Goal: Task Accomplishment & Management: Complete application form

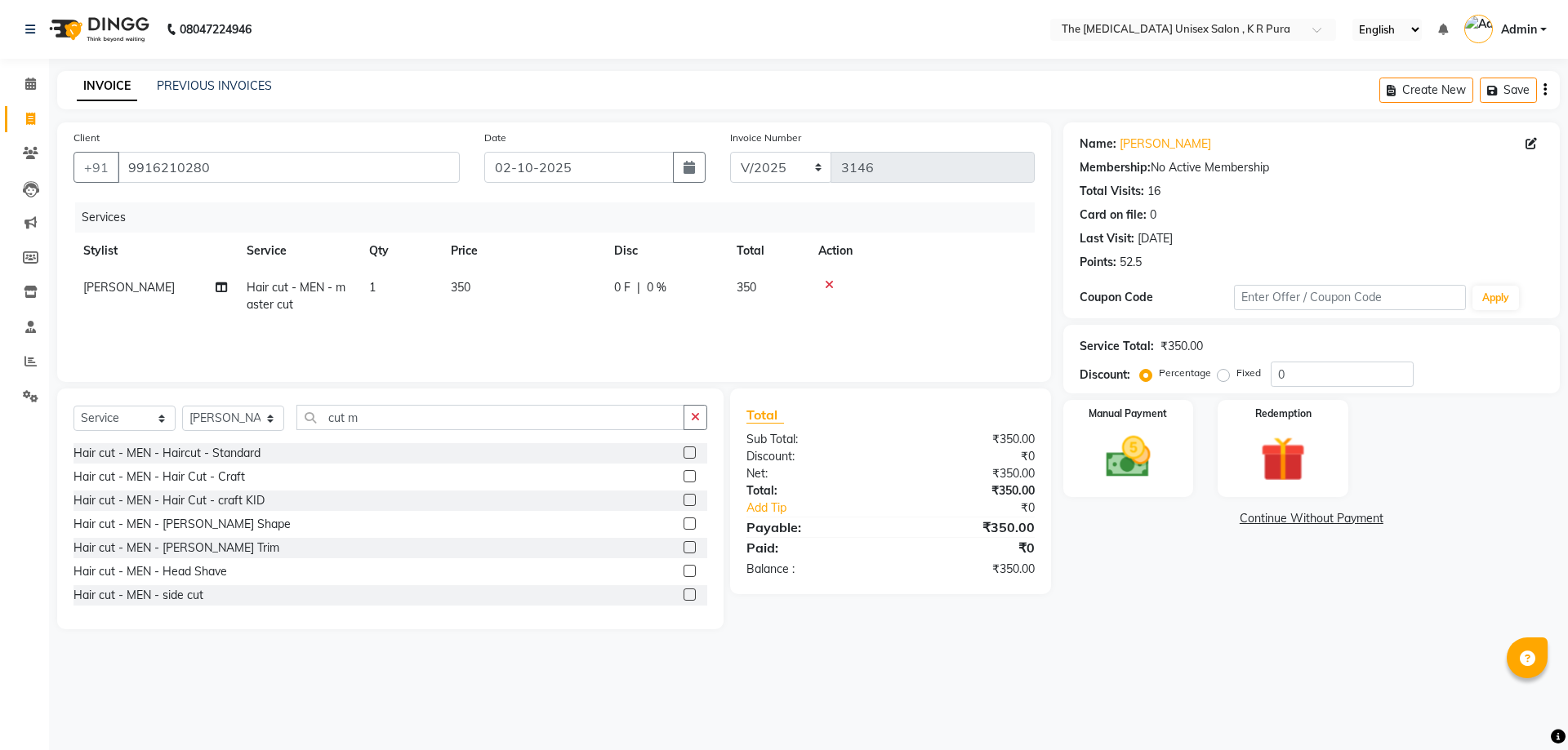
select select "service"
select select "21266"
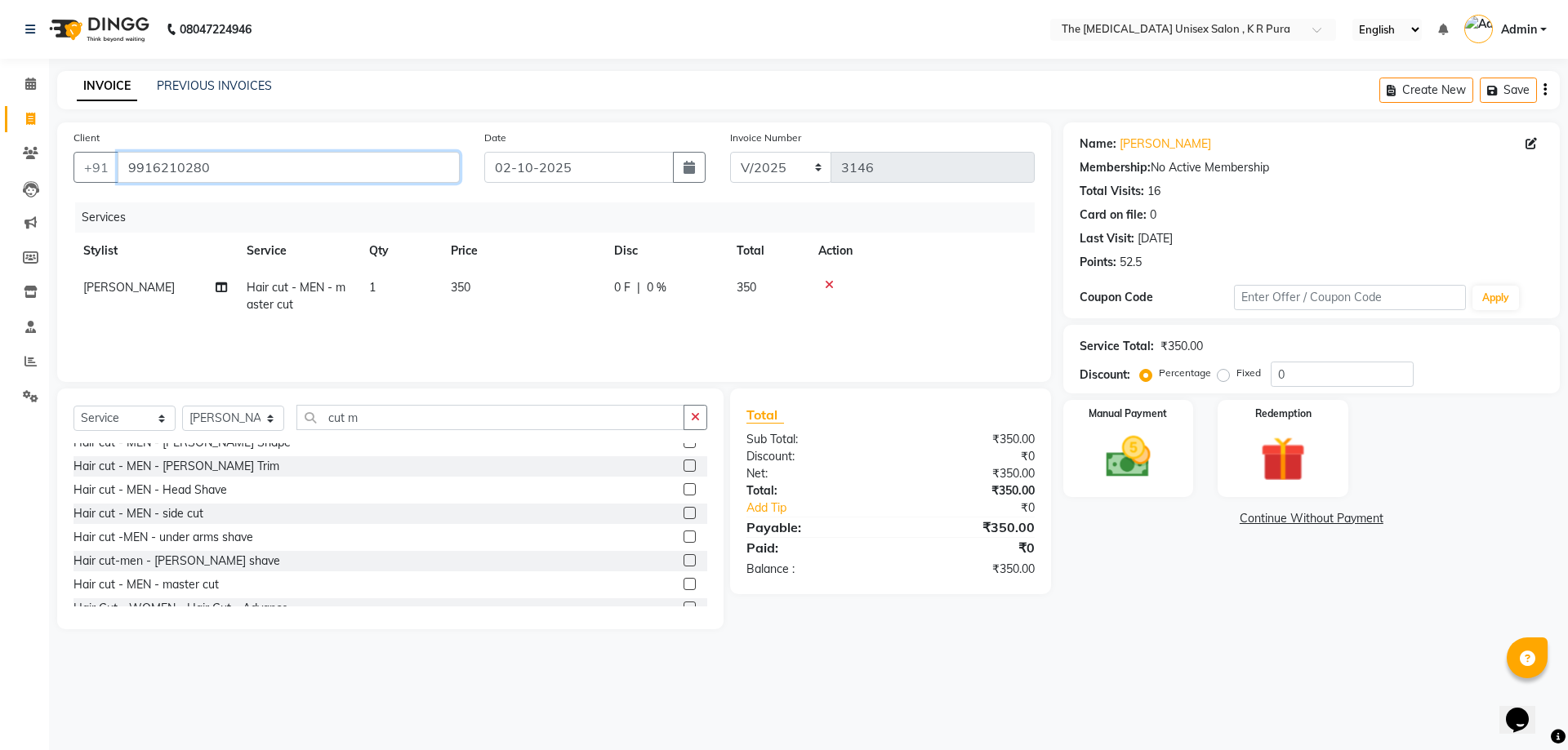
click at [235, 169] on input "9916210280" at bounding box center [288, 167] width 342 height 31
click at [1138, 462] on img at bounding box center [1128, 458] width 76 height 54
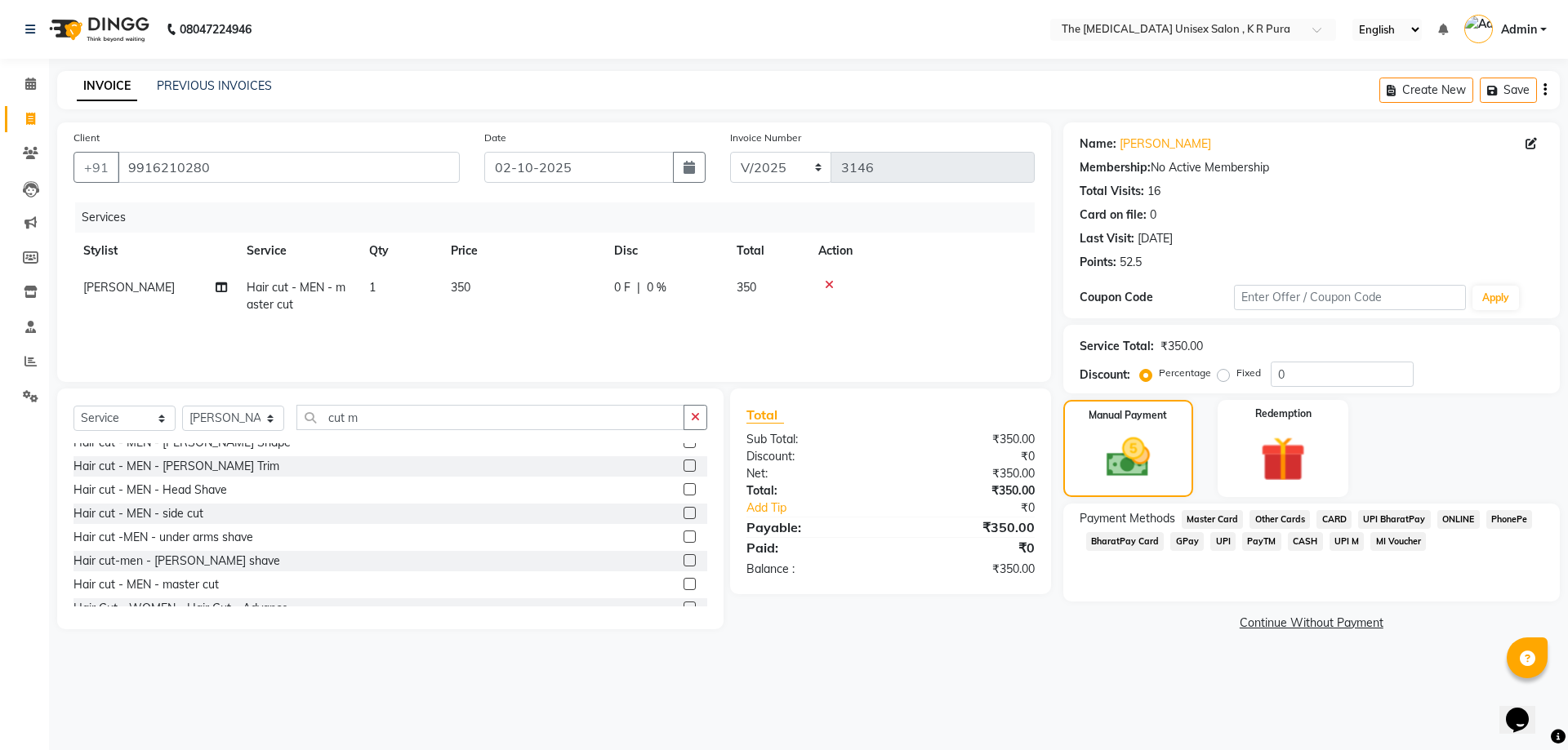
click at [1183, 542] on span "GPay" at bounding box center [1186, 542] width 34 height 19
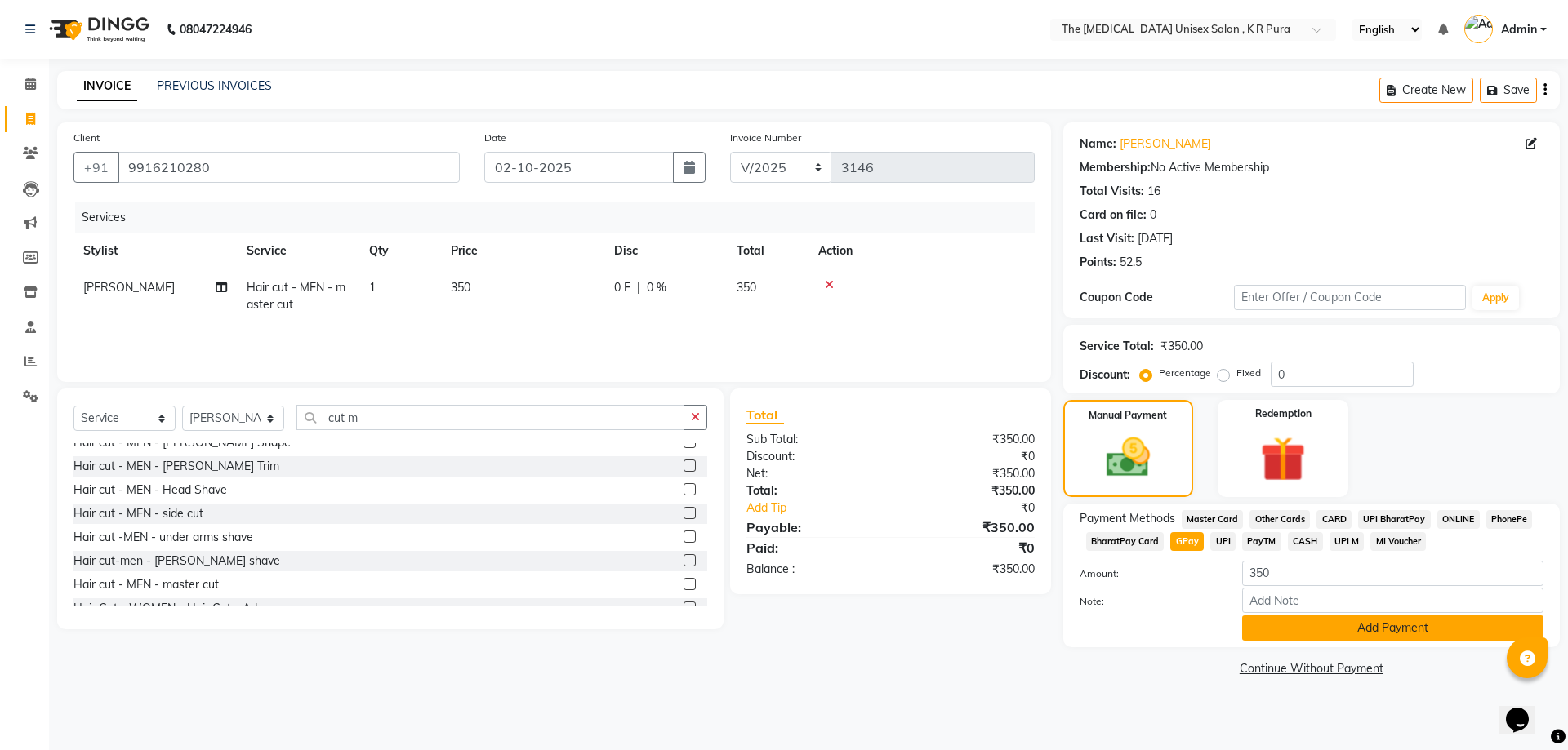
click at [1306, 627] on button "Add Payment" at bounding box center [1392, 628] width 302 height 25
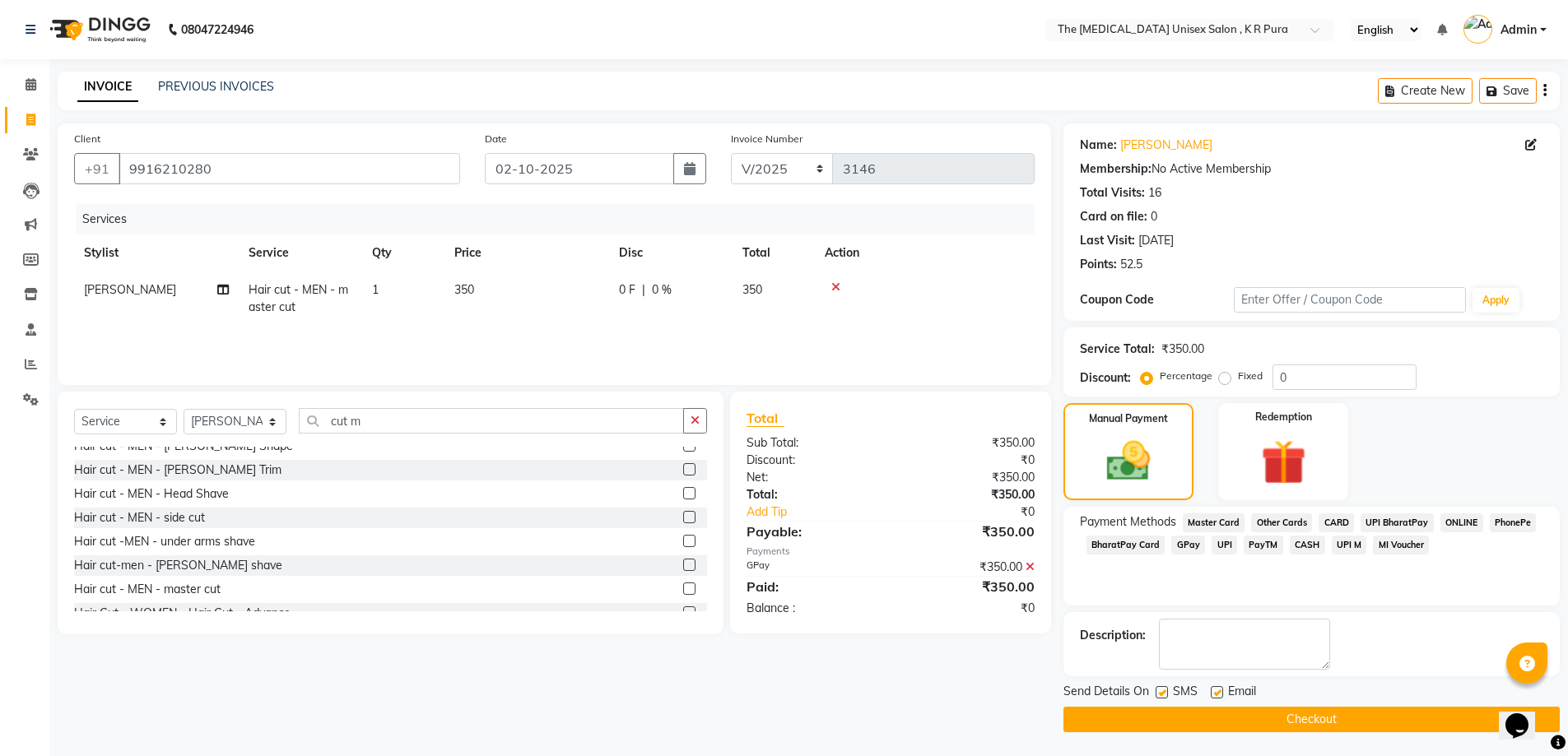
scroll to position [1, 0]
click at [1337, 712] on button "Checkout" at bounding box center [1311, 718] width 497 height 26
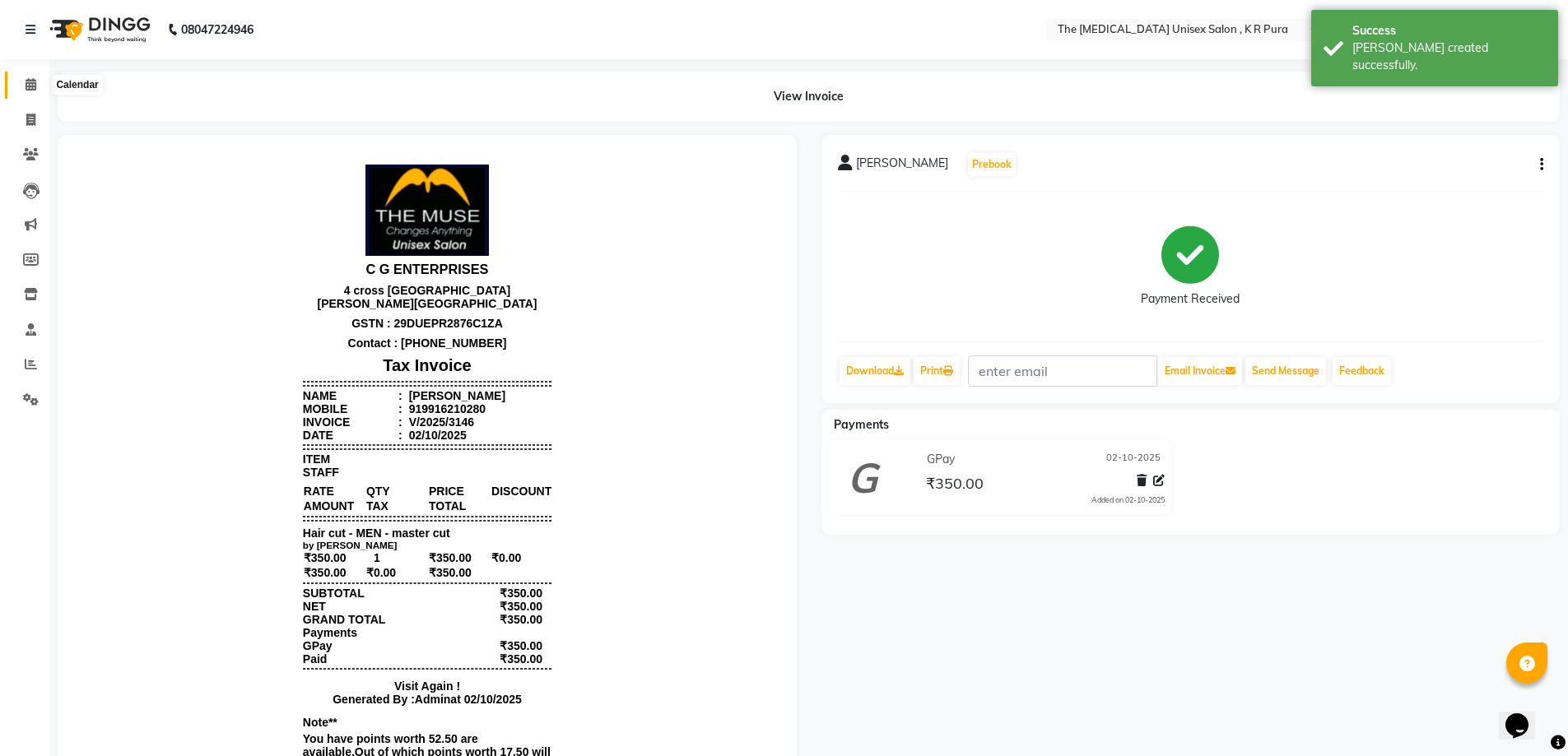
click at [26, 82] on icon at bounding box center [30, 84] width 11 height 12
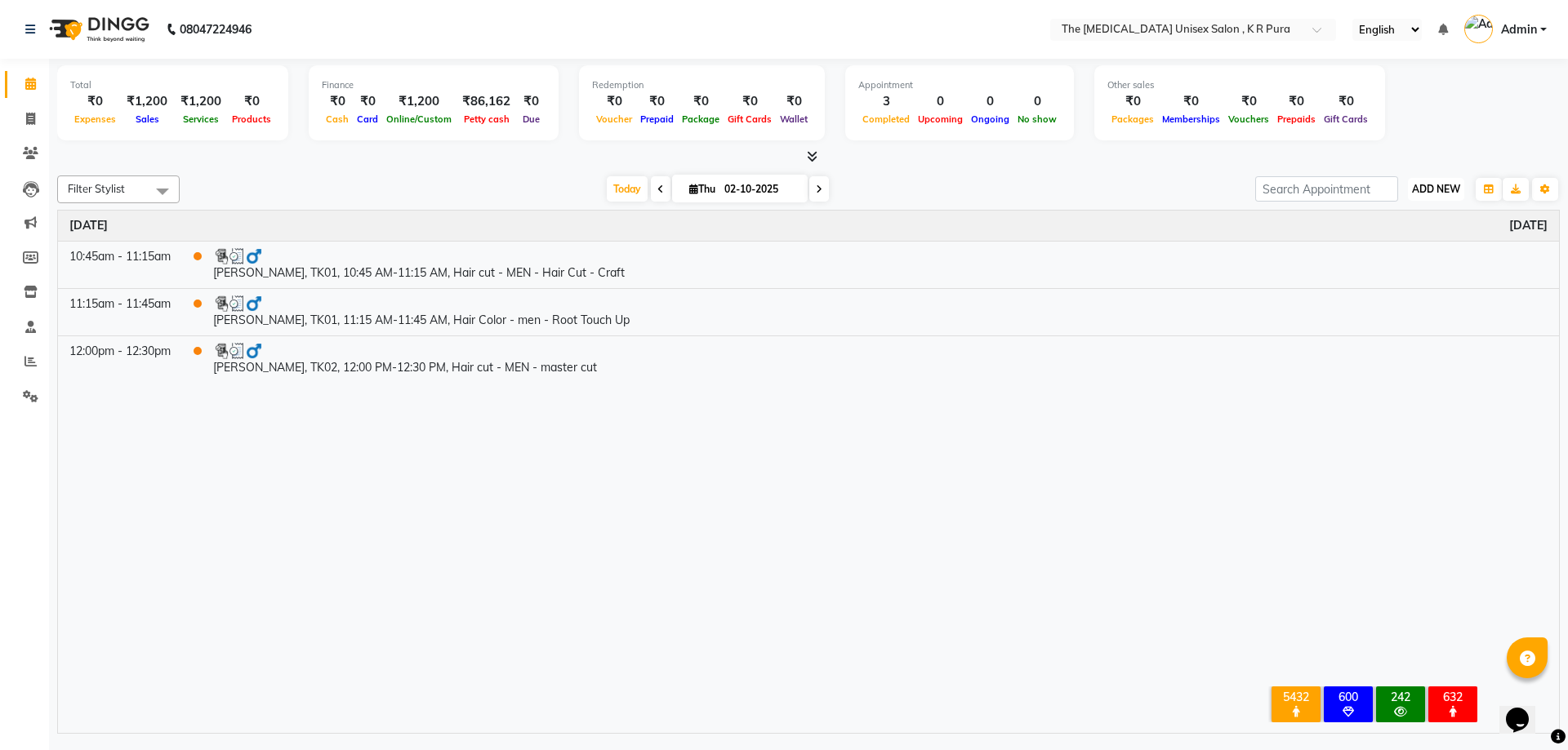
click at [1439, 195] on button "ADD NEW Toggle Dropdown" at bounding box center [1436, 190] width 56 height 23
click at [1385, 239] on link "Add Invoice" at bounding box center [1399, 242] width 129 height 21
select select "service"
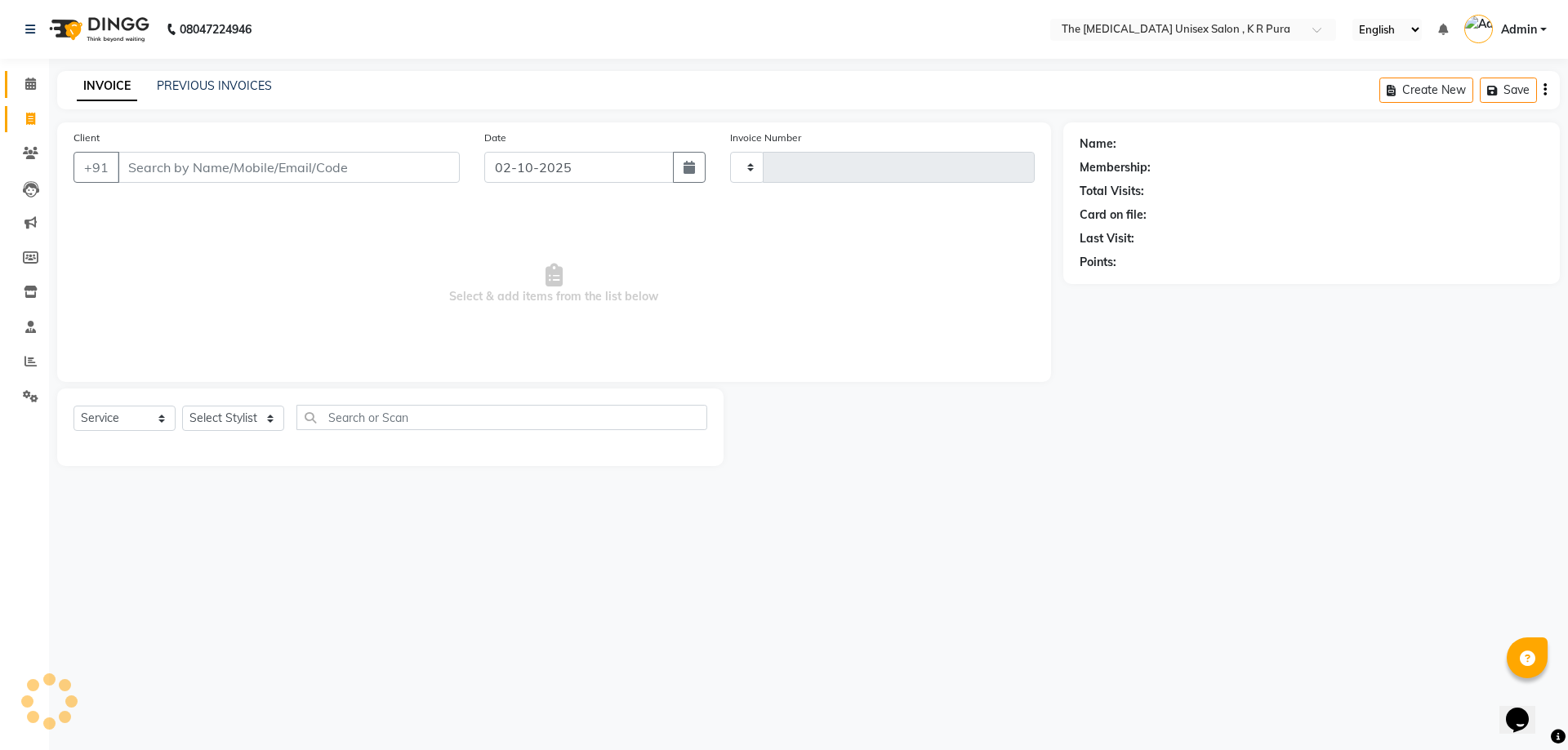
click at [149, 158] on input "Client" at bounding box center [288, 167] width 342 height 31
type input "3147"
select select "4050"
drag, startPoint x: 143, startPoint y: 152, endPoint x: 146, endPoint y: 169, distance: 17.3
click at [143, 154] on input "Client" at bounding box center [288, 167] width 342 height 31
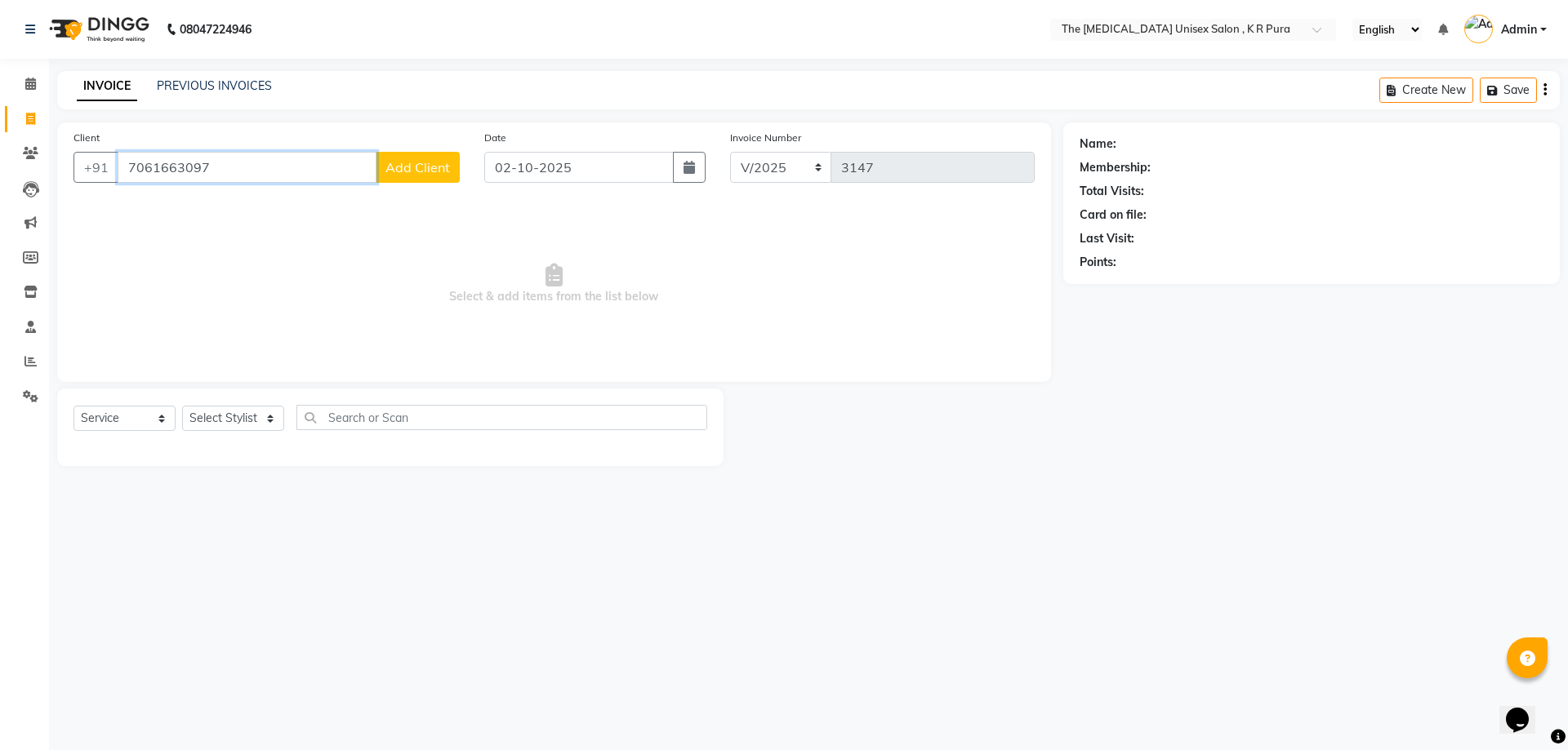
type input "7061663097"
click at [427, 174] on span "Add Client" at bounding box center [418, 167] width 65 height 16
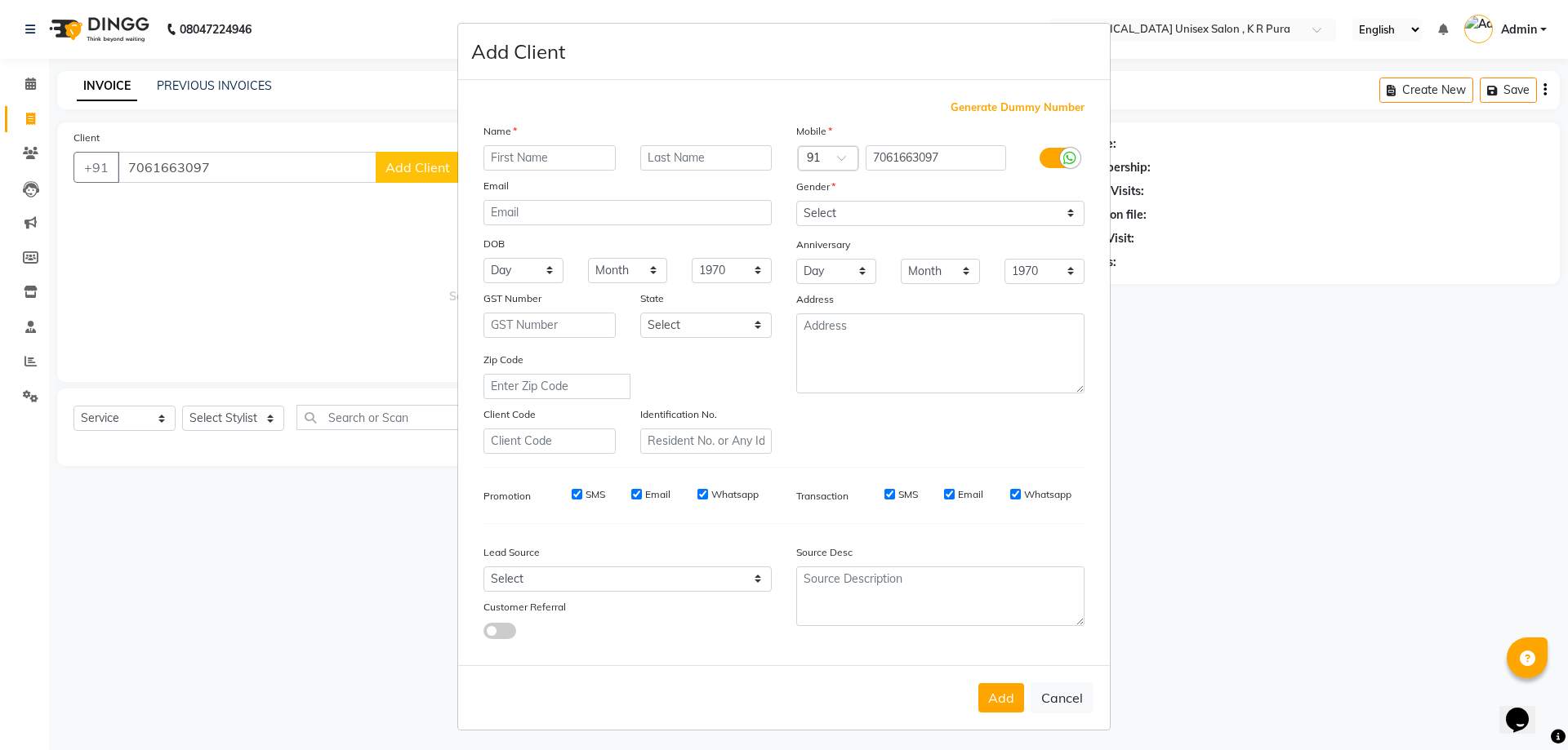
click at [515, 162] on input "text" at bounding box center [550, 158] width 132 height 25
type input "[PERSON_NAME]"
click at [996, 696] on button "Add" at bounding box center [1001, 698] width 46 height 29
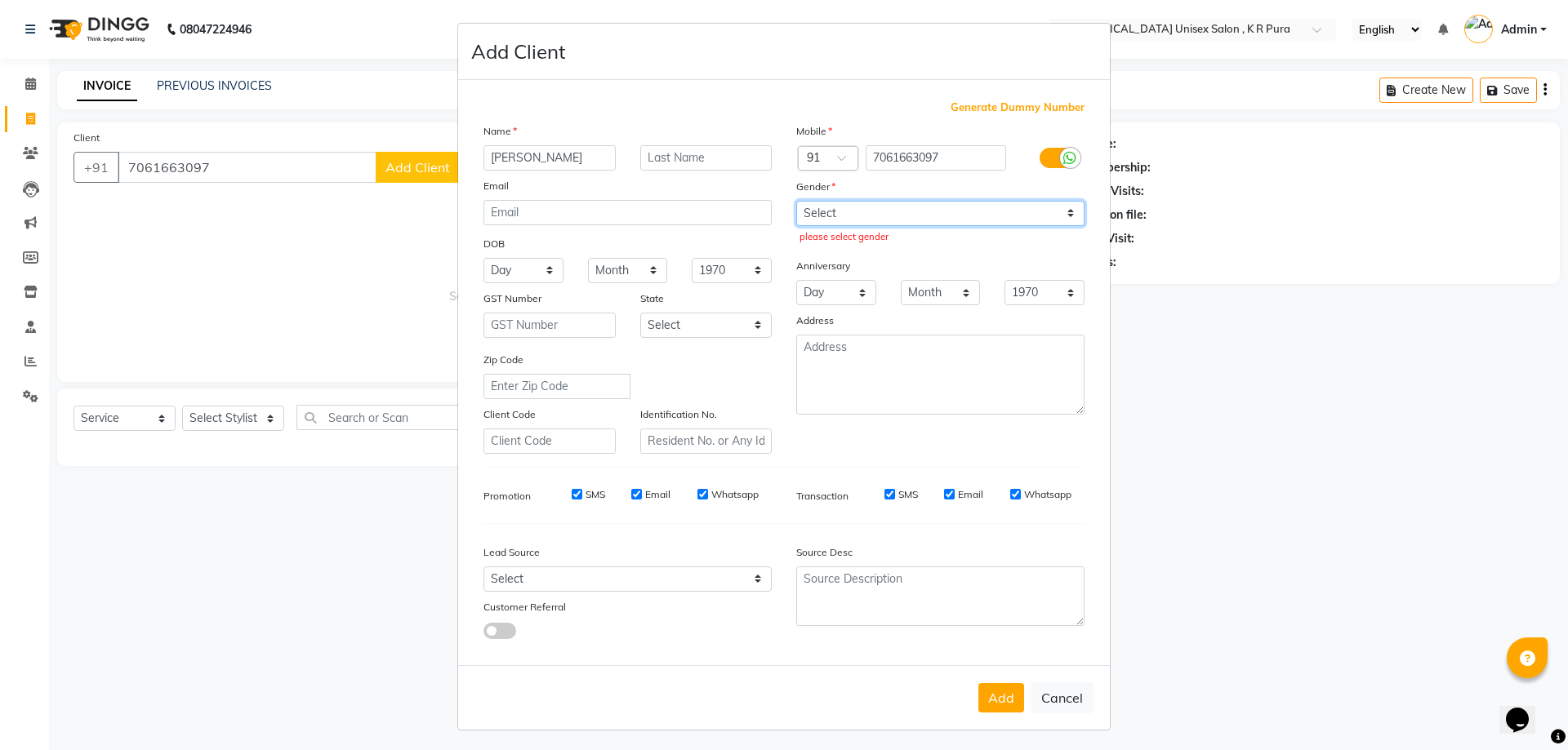
click at [838, 208] on select "Select [DEMOGRAPHIC_DATA] [DEMOGRAPHIC_DATA] Other Prefer Not To Say" at bounding box center [940, 213] width 288 height 25
select select "[DEMOGRAPHIC_DATA]"
click at [796, 201] on select "Select [DEMOGRAPHIC_DATA] [DEMOGRAPHIC_DATA] Other Prefer Not To Say" at bounding box center [940, 213] width 288 height 25
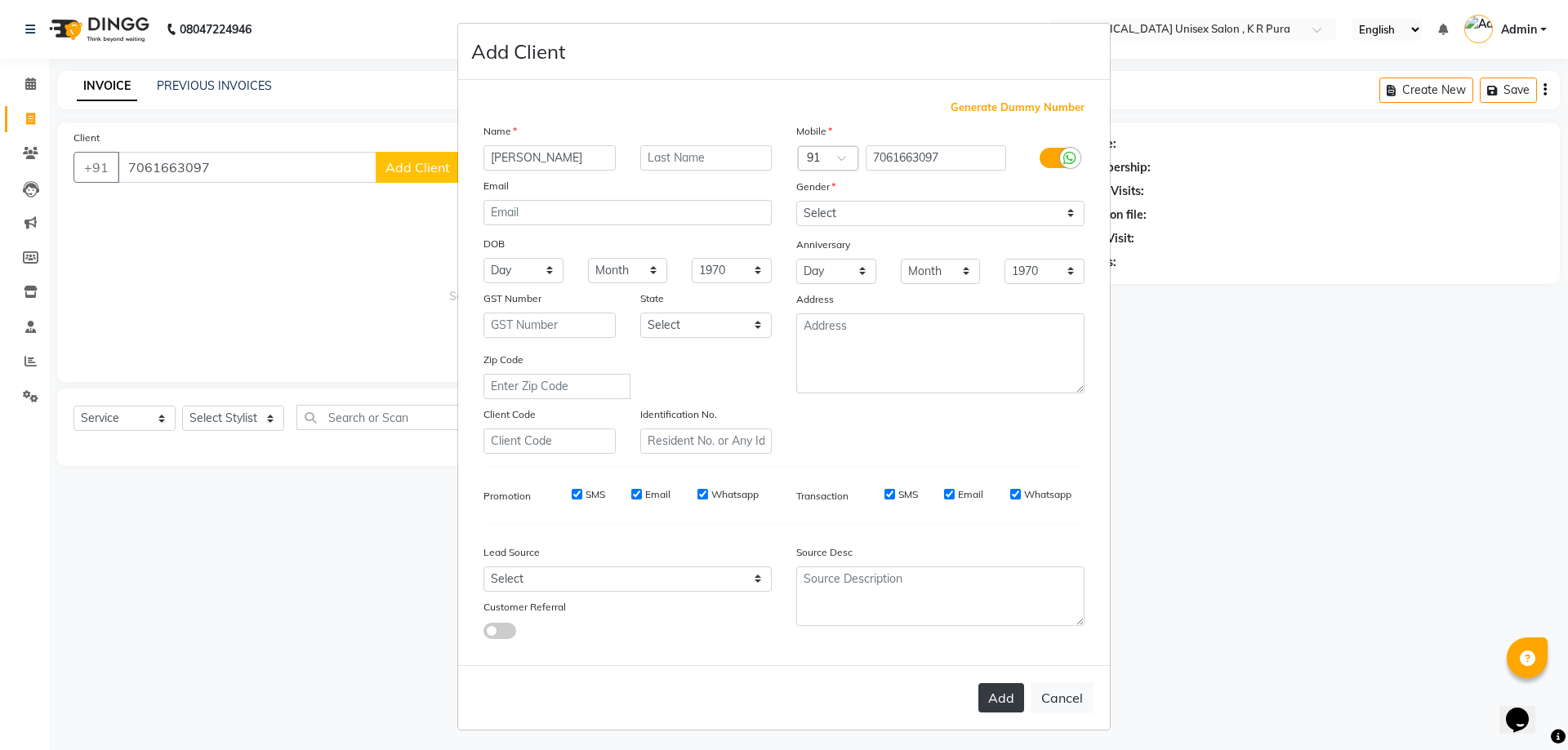
click at [988, 702] on button "Add" at bounding box center [1001, 698] width 46 height 29
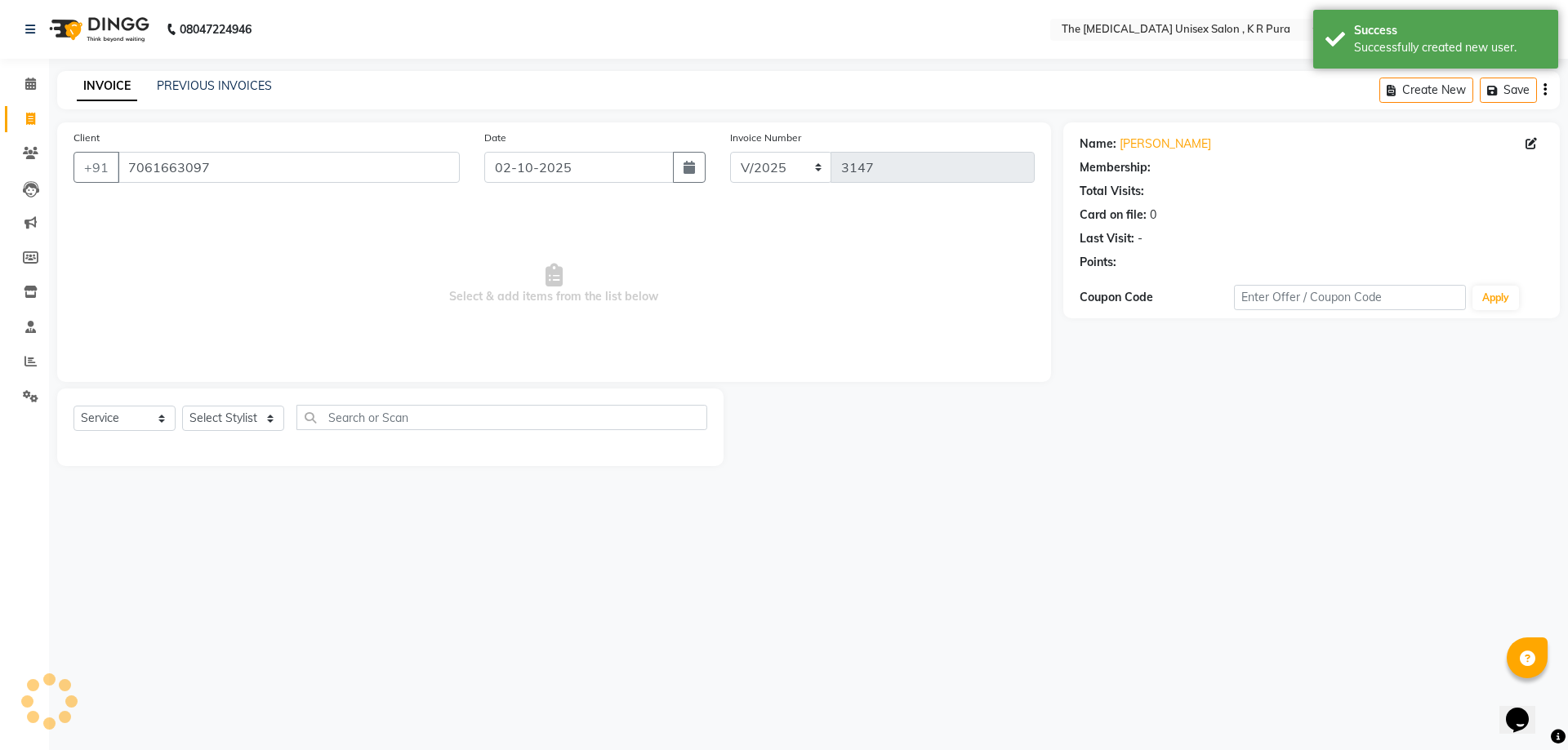
select select "1: Object"
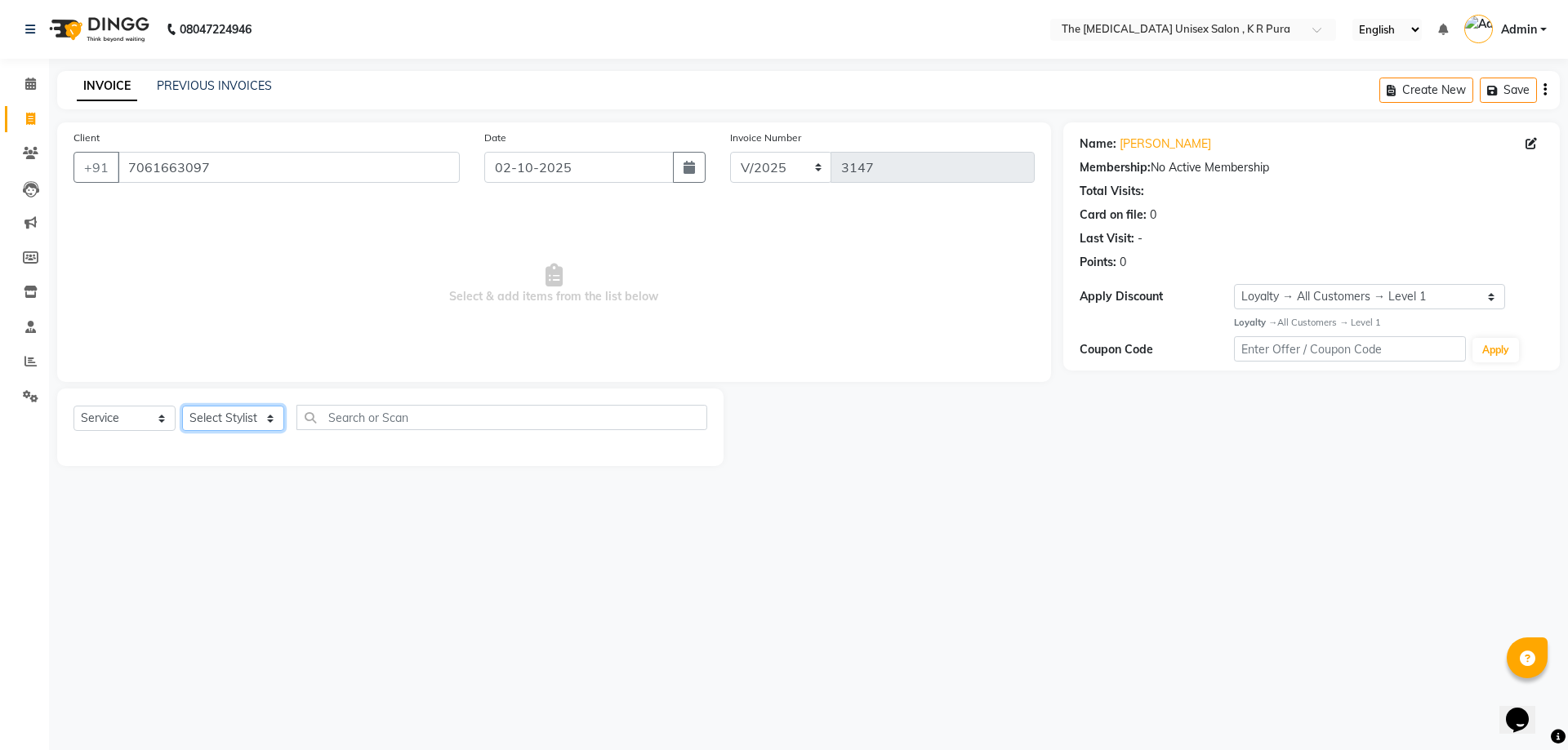
click at [273, 417] on select "Select Stylist [PERSON_NAME] [PERSON_NAME] [PERSON_NAME] [PERSON_NAME]" at bounding box center [233, 418] width 102 height 25
select select "86389"
click at [182, 406] on select "Select Stylist [PERSON_NAME] [PERSON_NAME] [PERSON_NAME] [PERSON_NAME]" at bounding box center [233, 418] width 102 height 25
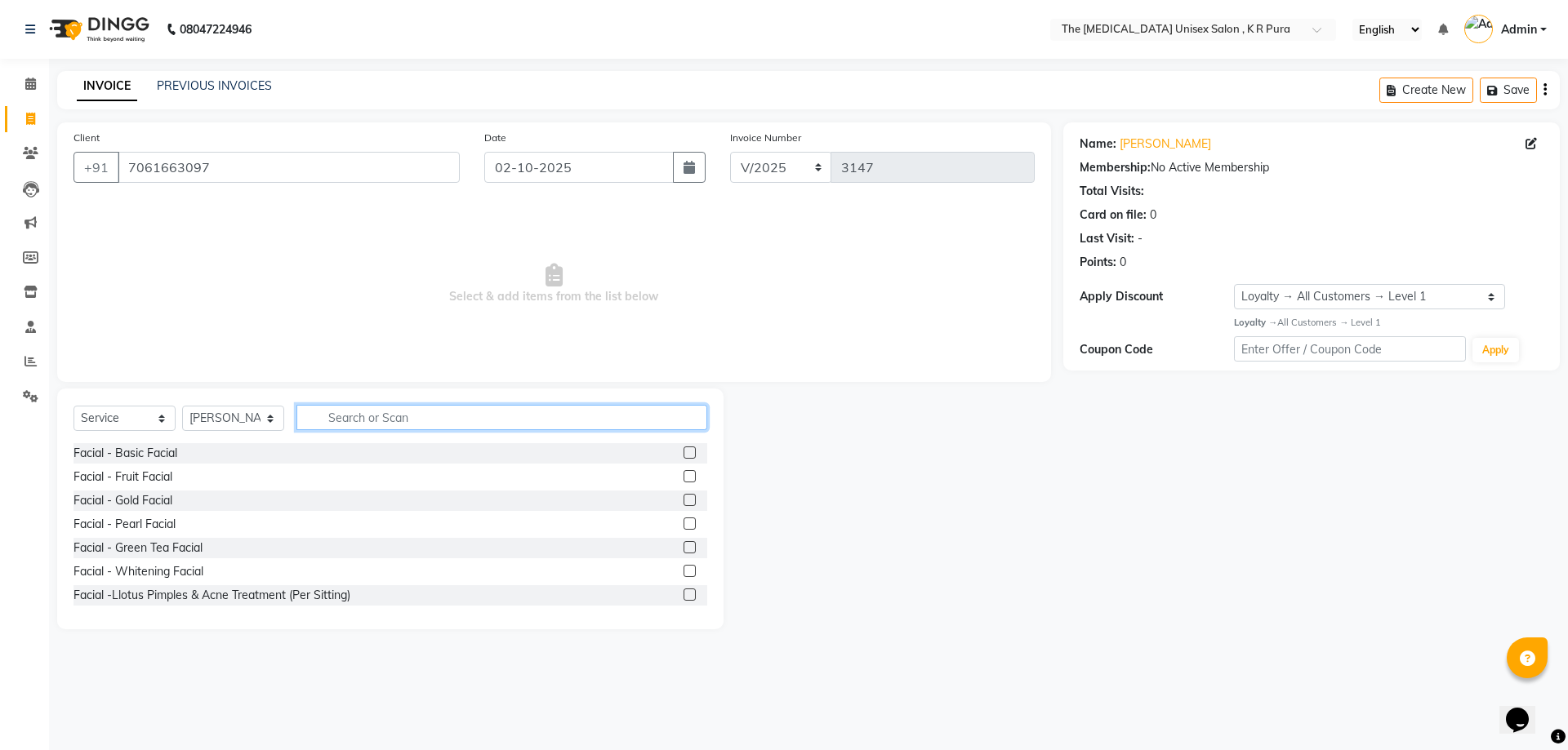
click at [352, 419] on input "text" at bounding box center [502, 417] width 411 height 25
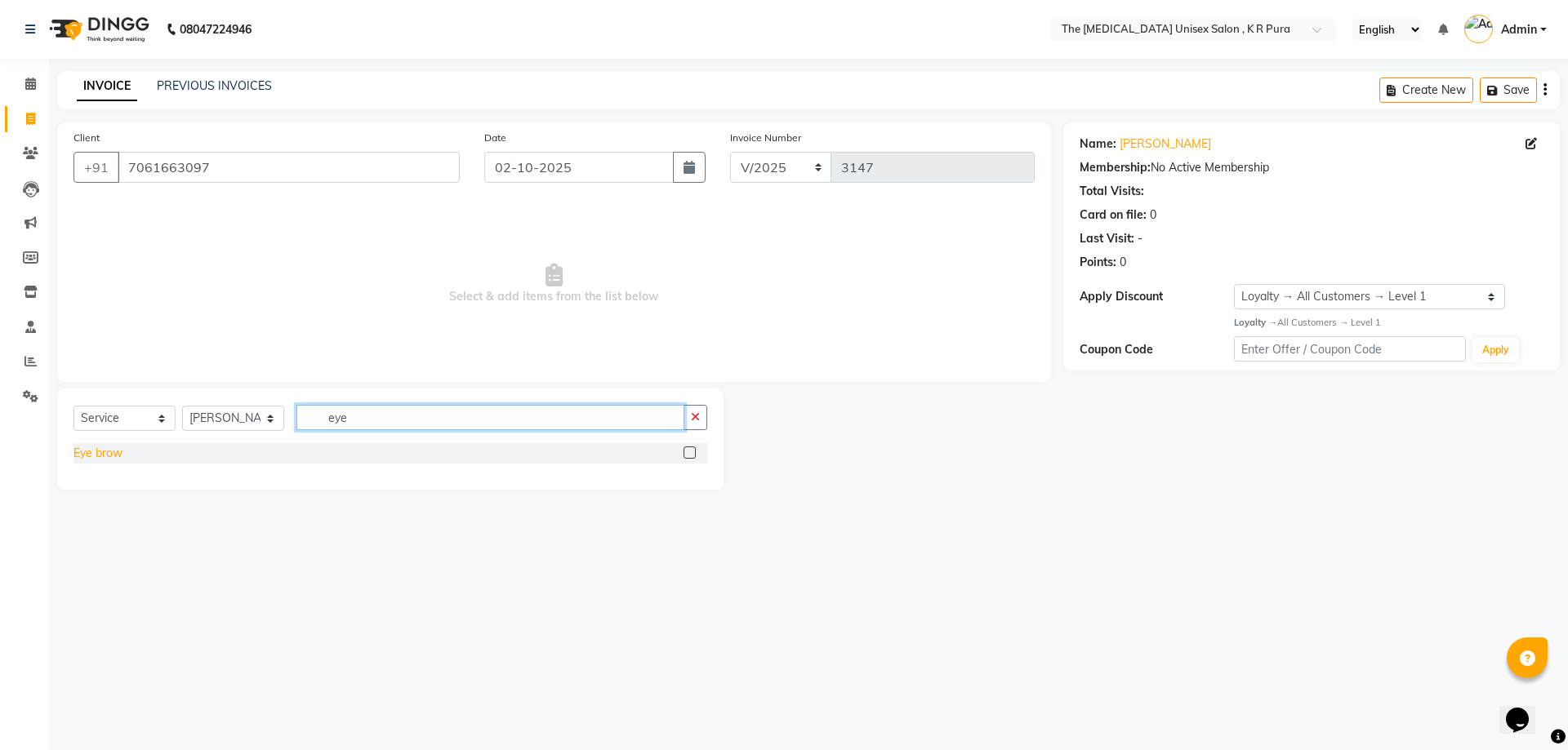
type input "eye"
click at [87, 457] on div "Eye brow" at bounding box center [98, 453] width 49 height 17
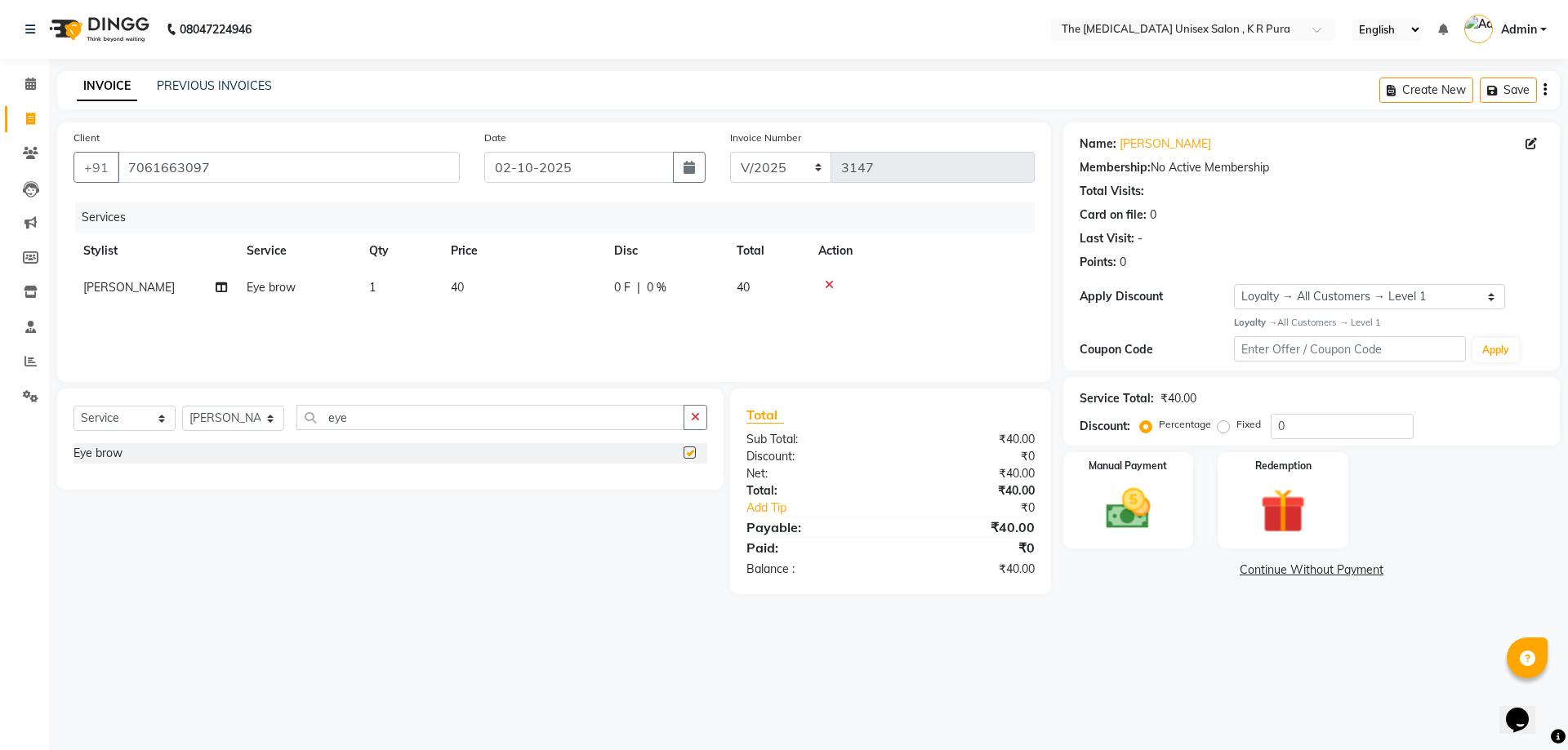
checkbox input "false"
click at [377, 414] on input "eye" at bounding box center [490, 417] width 388 height 25
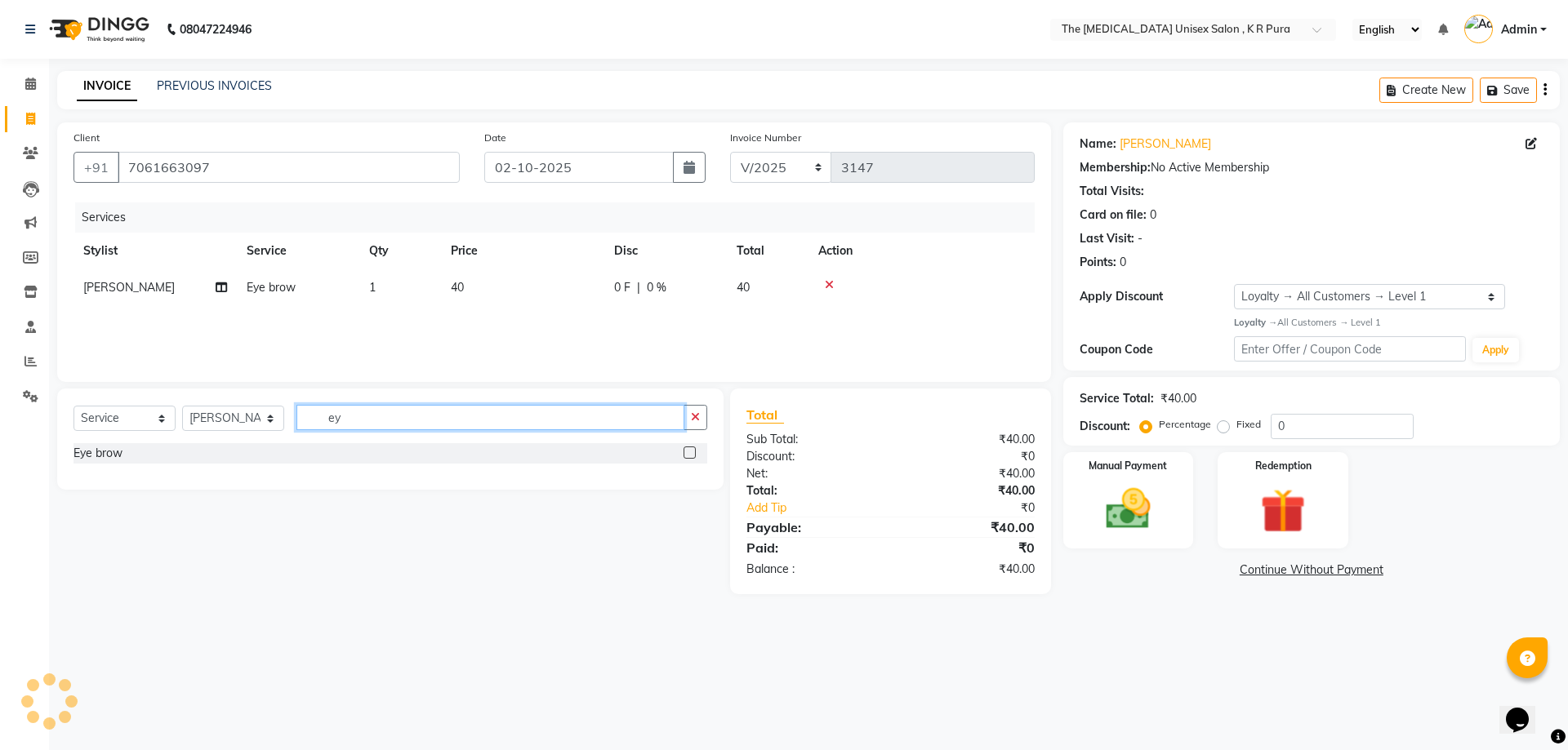
type input "e"
type input "fore"
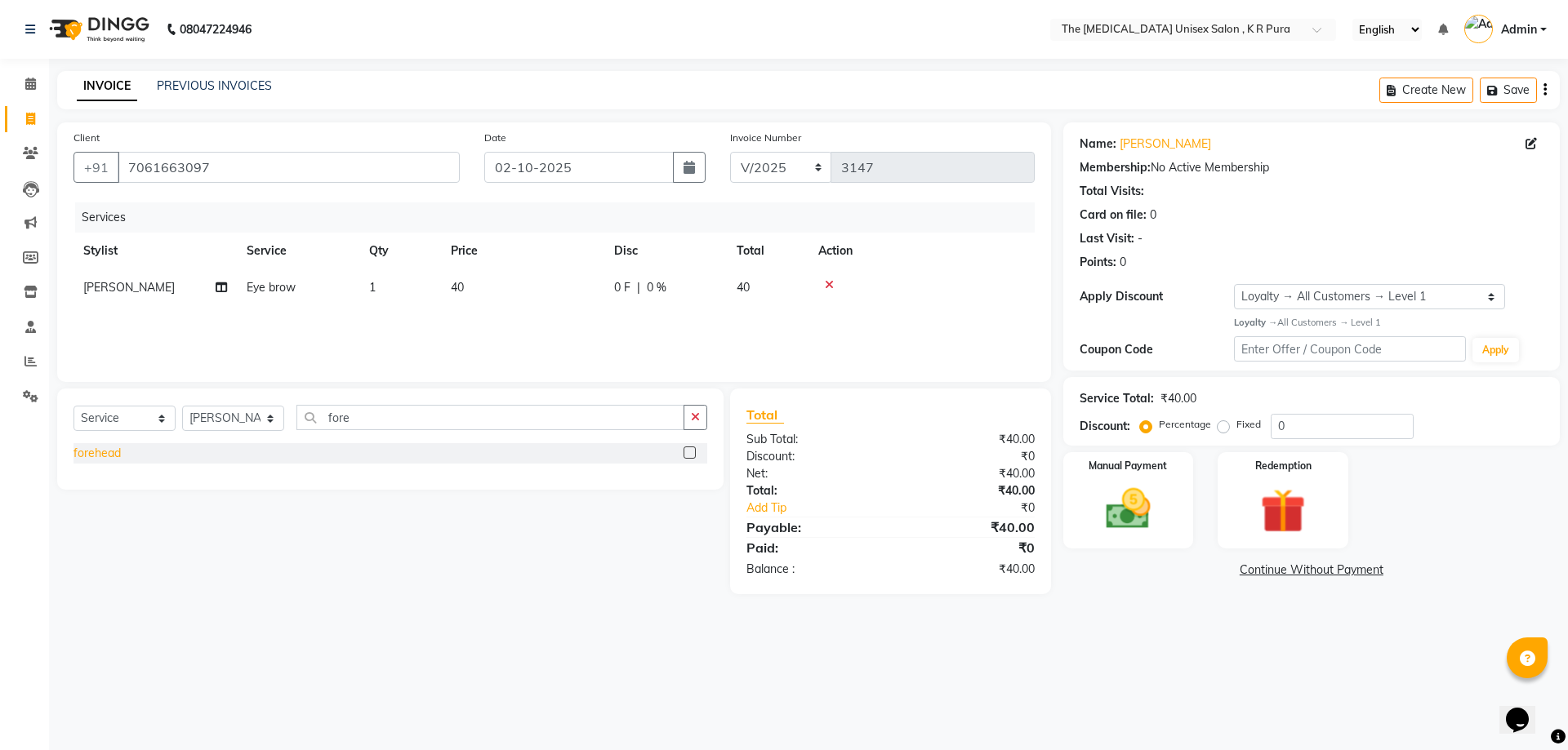
click at [96, 454] on div "forehead" at bounding box center [97, 453] width 47 height 17
checkbox input "false"
click at [1141, 489] on img at bounding box center [1128, 510] width 76 height 54
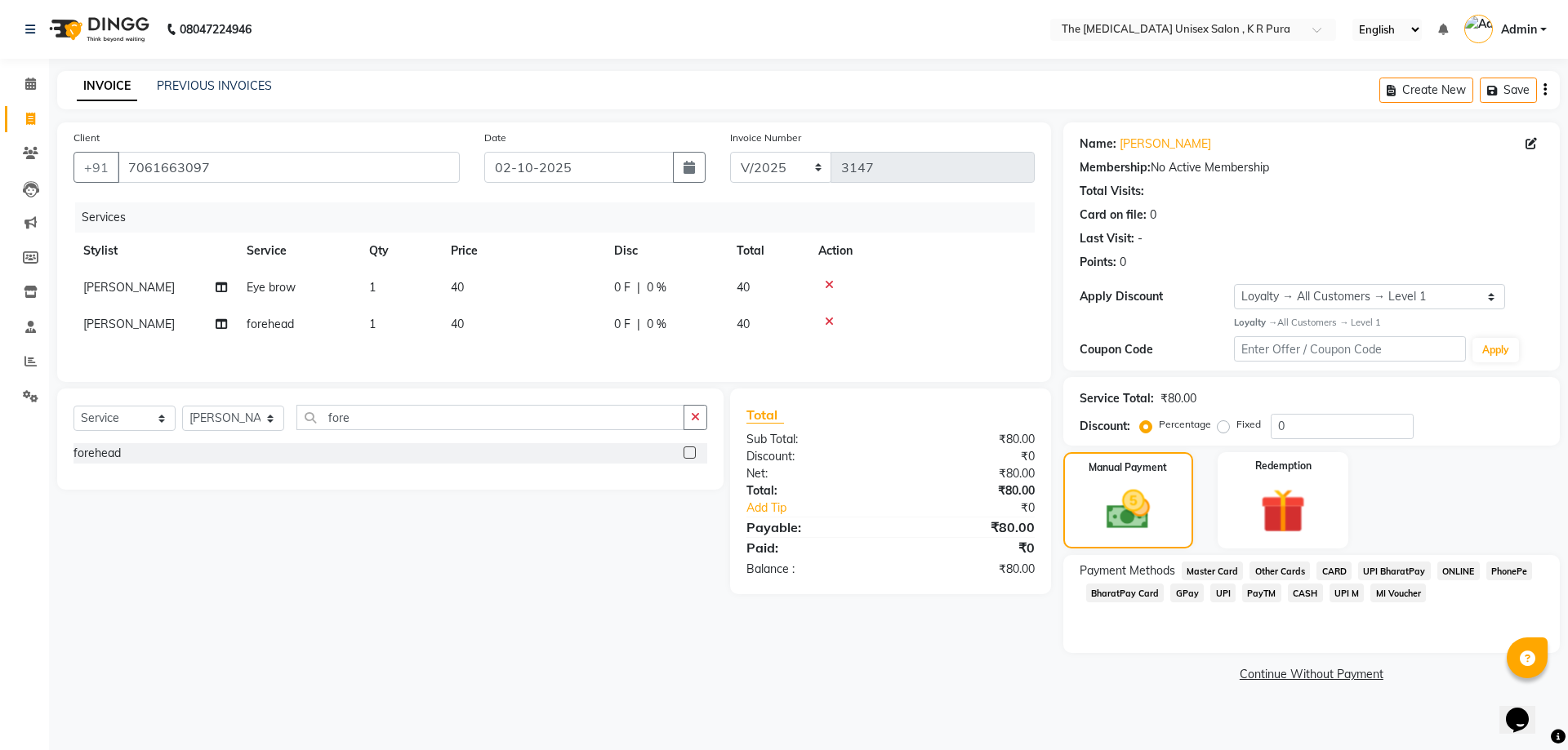
click at [1177, 593] on span "GPay" at bounding box center [1186, 593] width 34 height 19
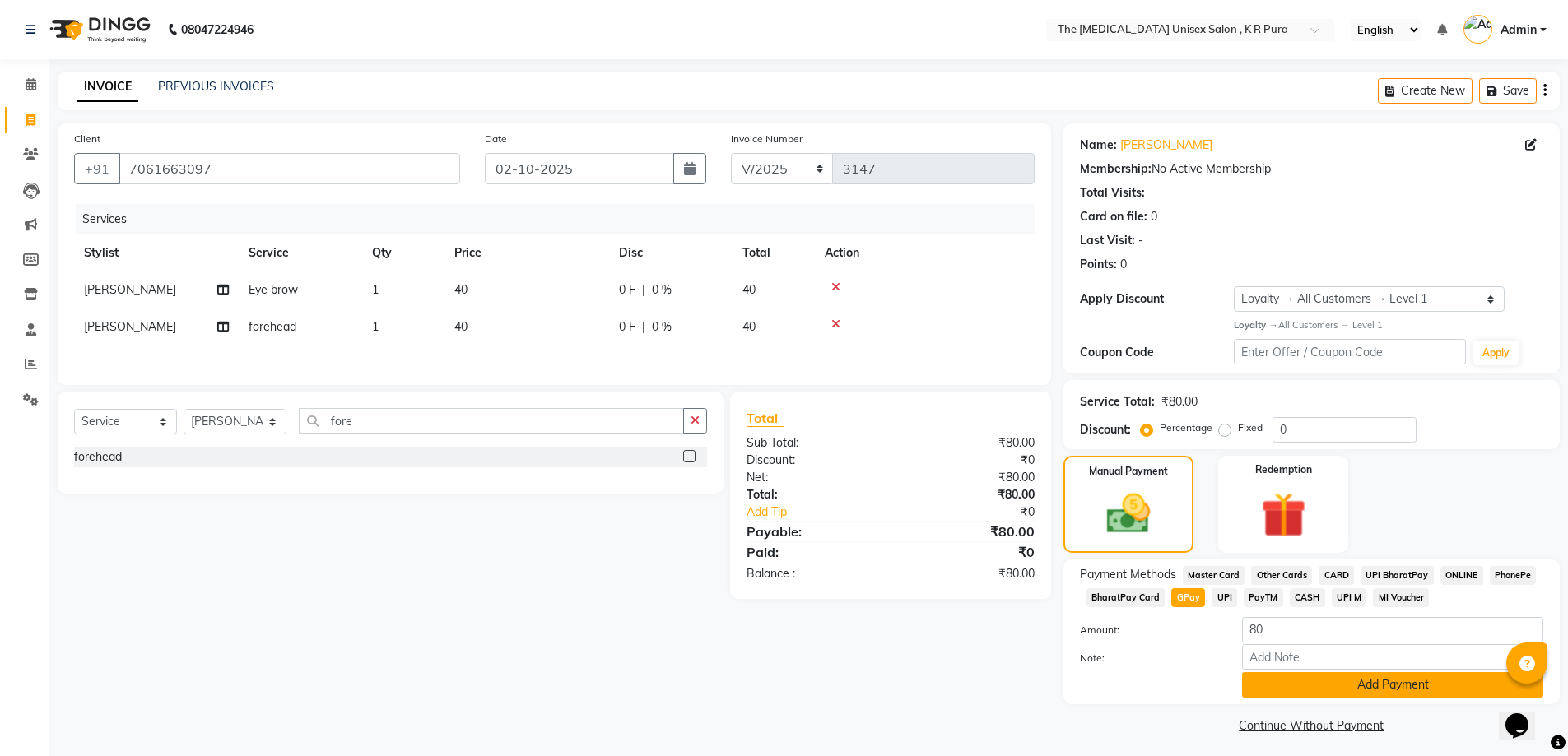
click at [1327, 688] on button "Add Payment" at bounding box center [1393, 684] width 301 height 26
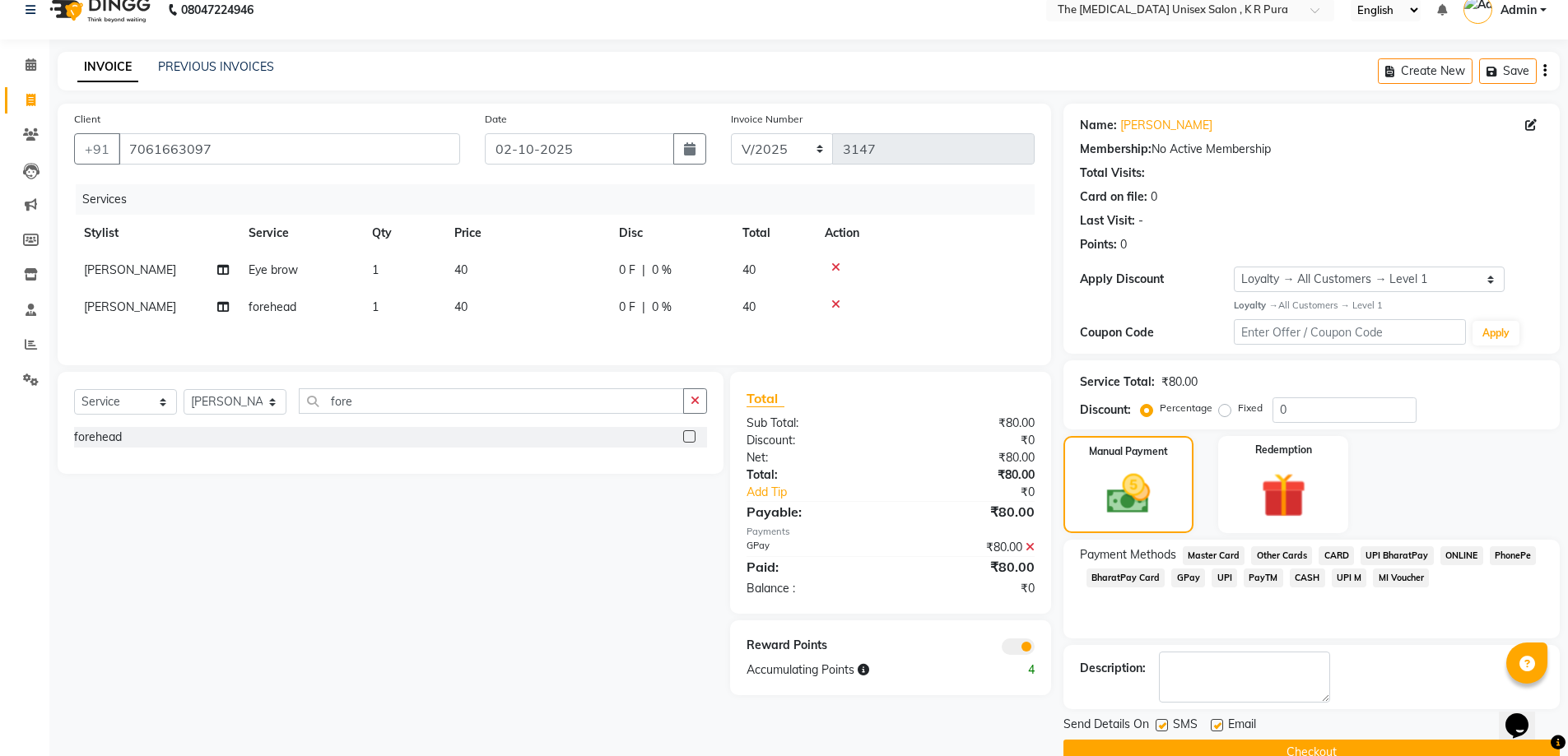
scroll to position [54, 0]
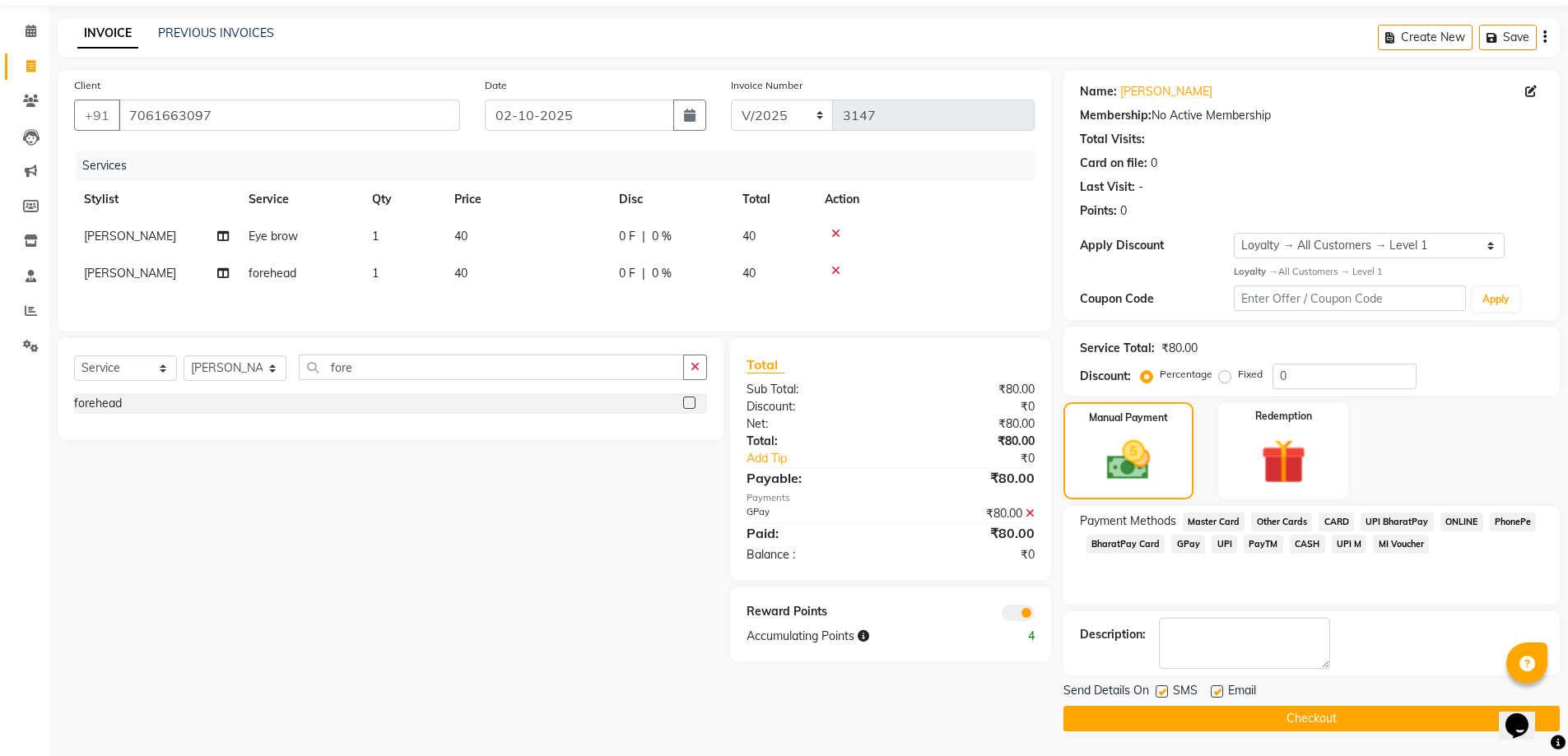
click at [1309, 728] on main "INVOICE PREVIOUS INVOICES Create New Save Client [PHONE_NUMBER] Date [DATE] Inv…" at bounding box center [809, 387] width 1519 height 738
click at [1308, 726] on button "Checkout" at bounding box center [1311, 718] width 497 height 26
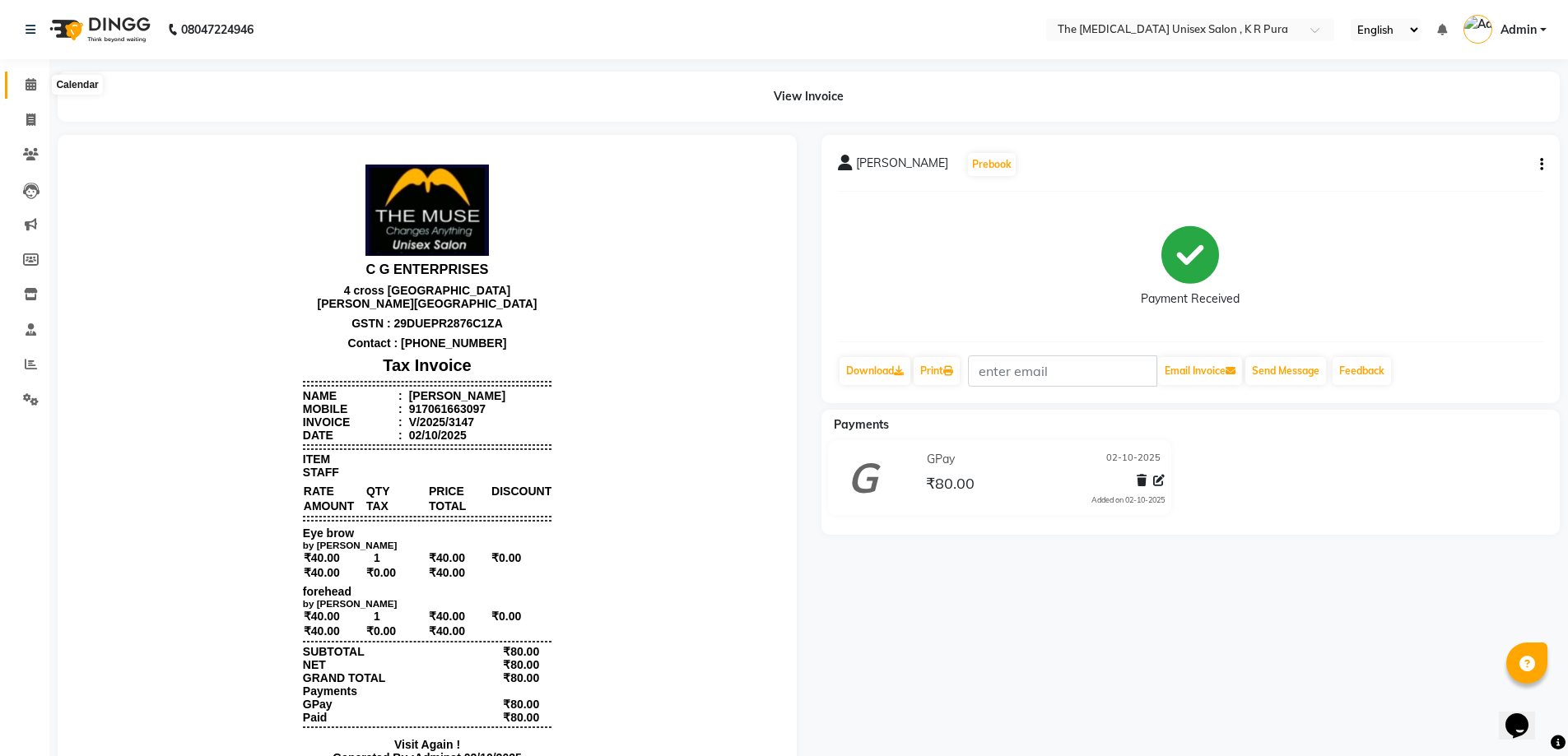
click at [32, 86] on icon at bounding box center [30, 84] width 11 height 12
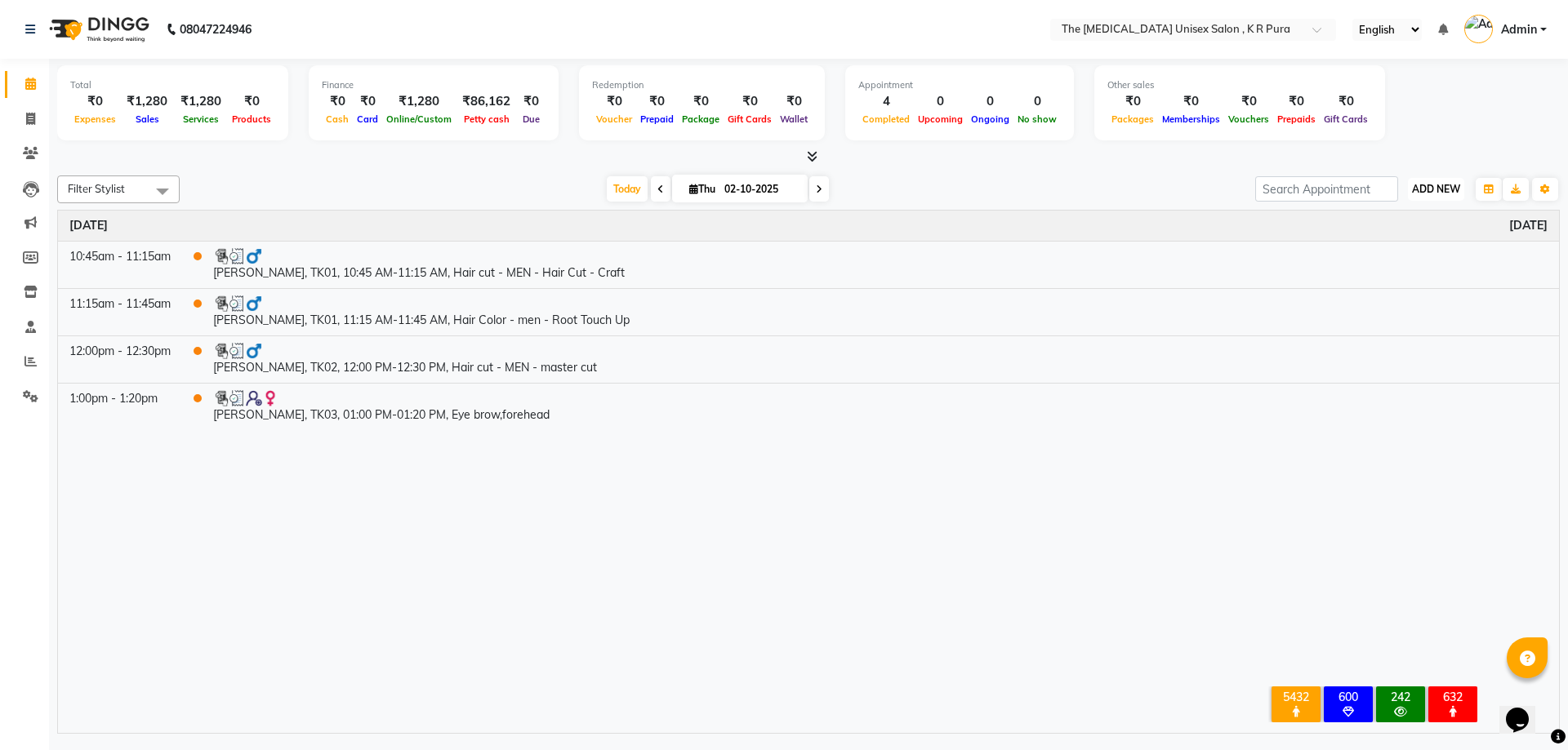
click at [1433, 190] on span "ADD NEW" at bounding box center [1436, 189] width 48 height 12
click at [1396, 243] on link "Add Invoice" at bounding box center [1399, 242] width 129 height 21
select select "service"
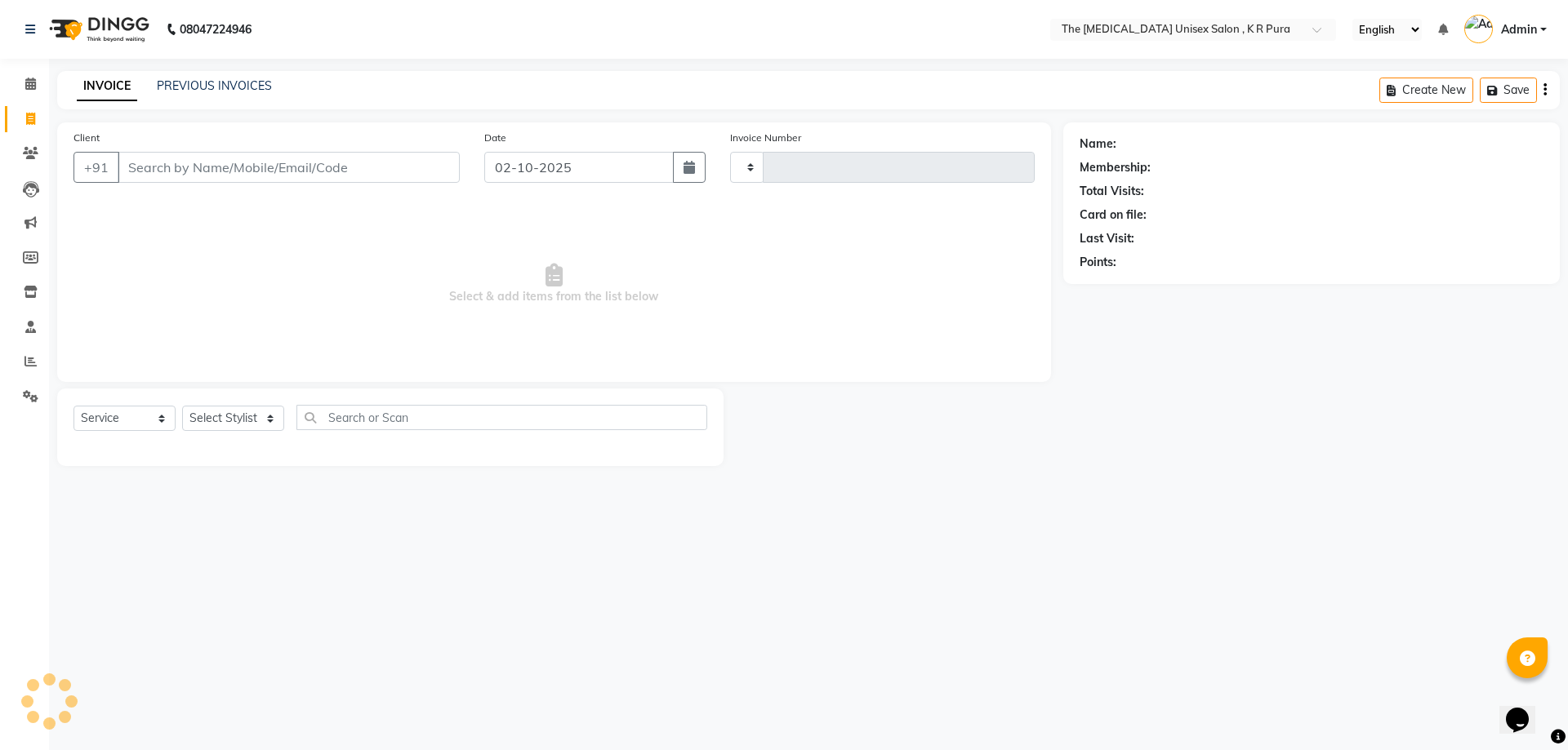
type input "3148"
select select "4050"
click at [182, 168] on input "Client" at bounding box center [288, 167] width 342 height 31
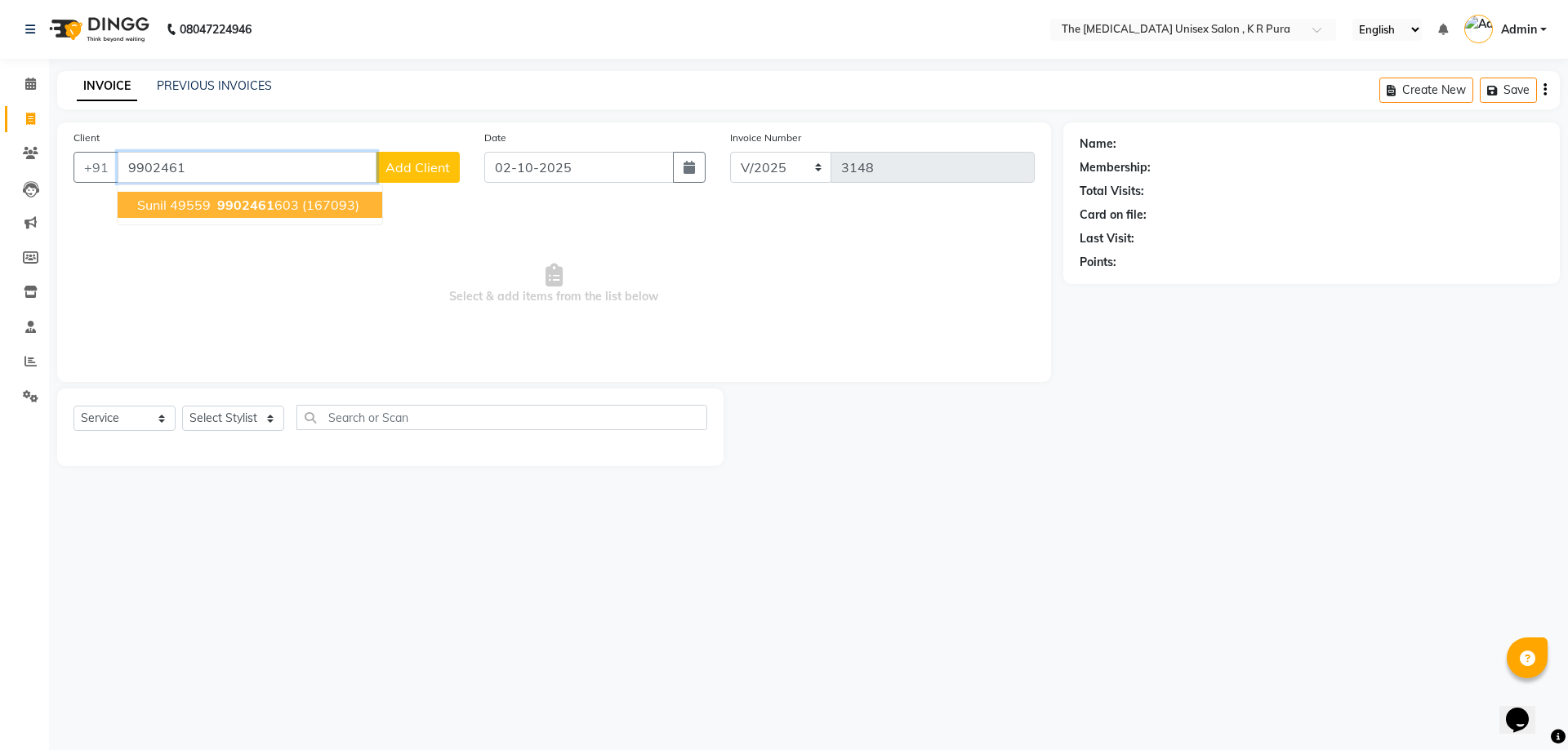
click at [231, 212] on span "9902461" at bounding box center [246, 205] width 57 height 16
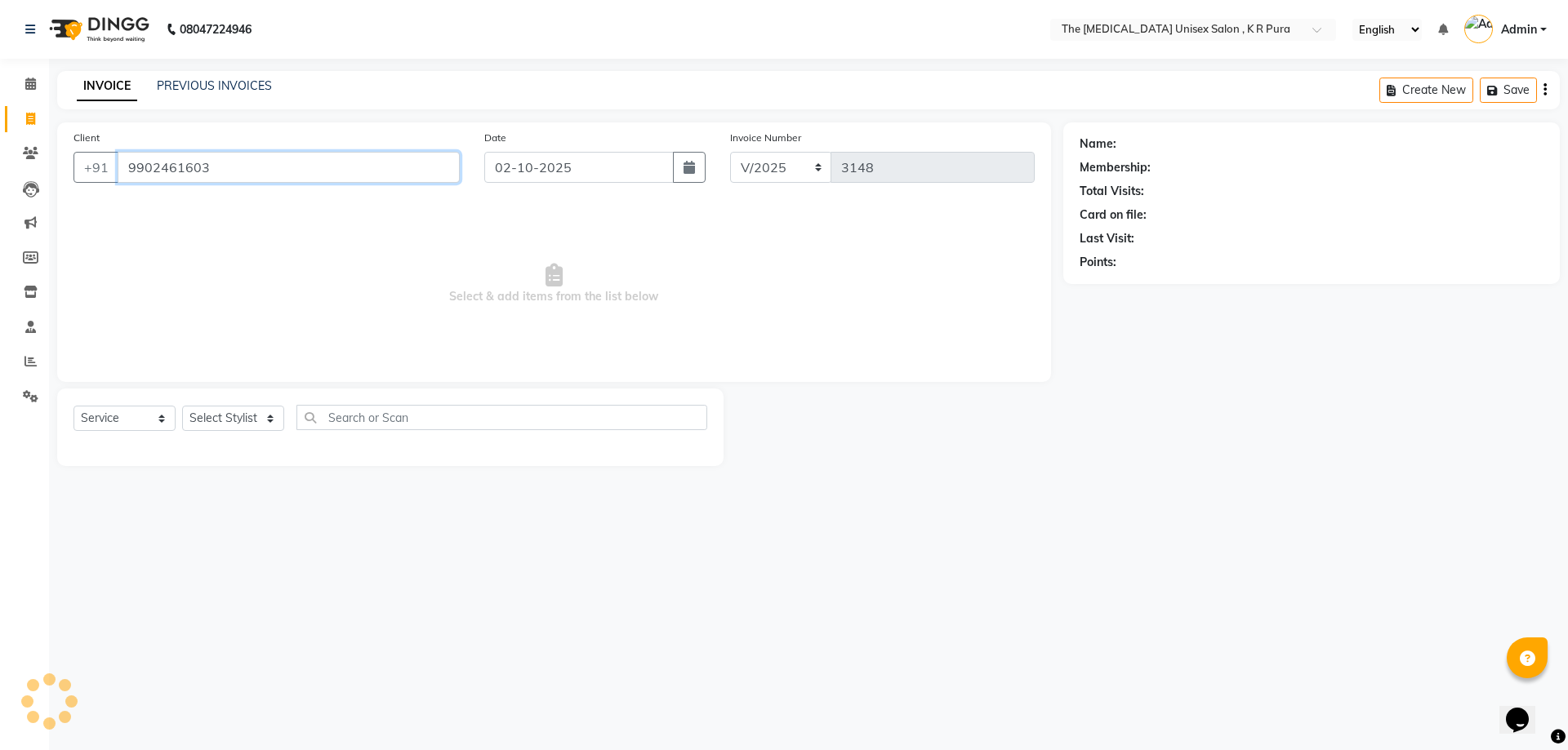
type input "9902461603"
select select "2: Object"
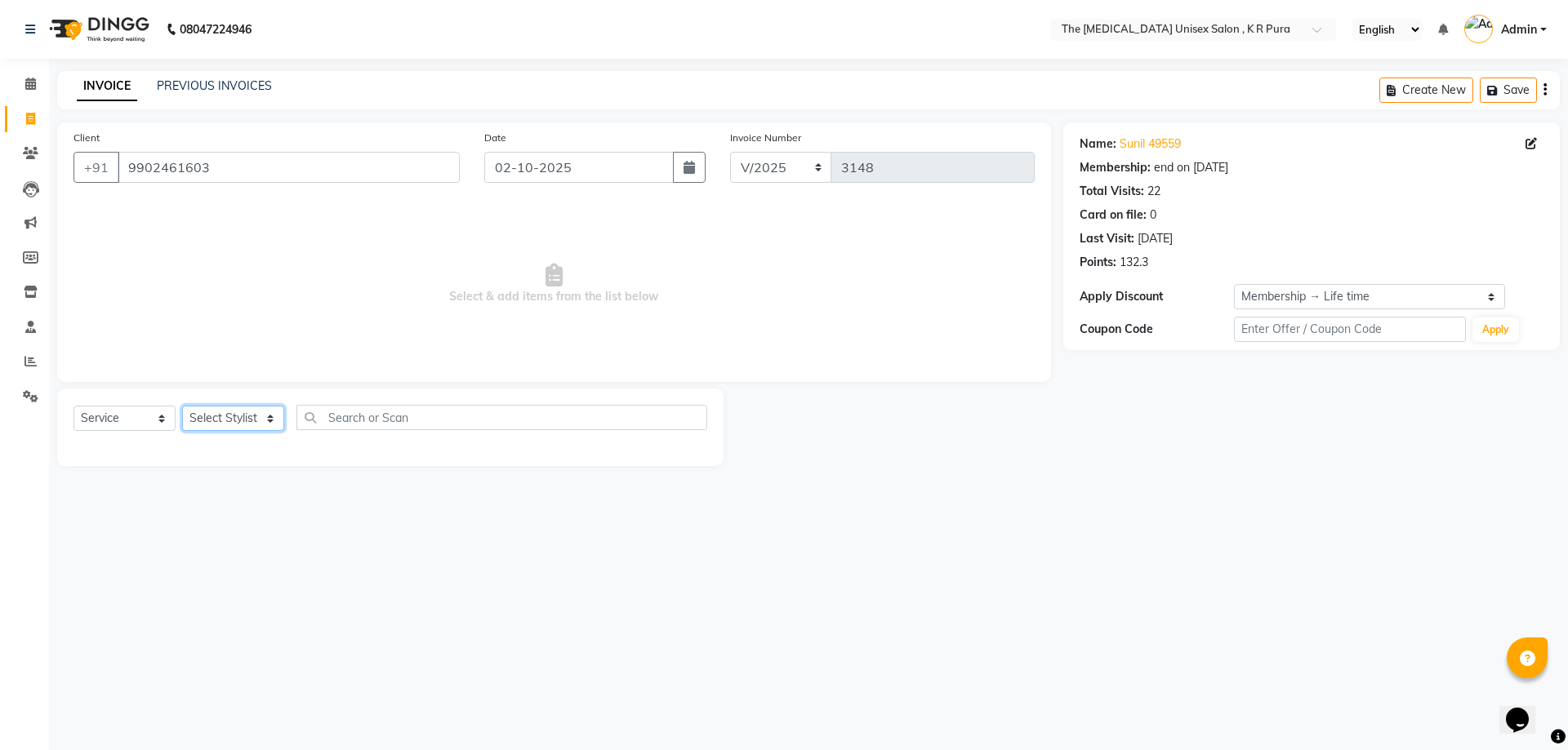
click at [270, 424] on select "Select Stylist [PERSON_NAME] [PERSON_NAME] [PERSON_NAME] [PERSON_NAME]" at bounding box center [233, 418] width 102 height 25
select select "88538"
click at [182, 406] on select "Select Stylist [PERSON_NAME] [PERSON_NAME] [PERSON_NAME] [PERSON_NAME]" at bounding box center [233, 418] width 102 height 25
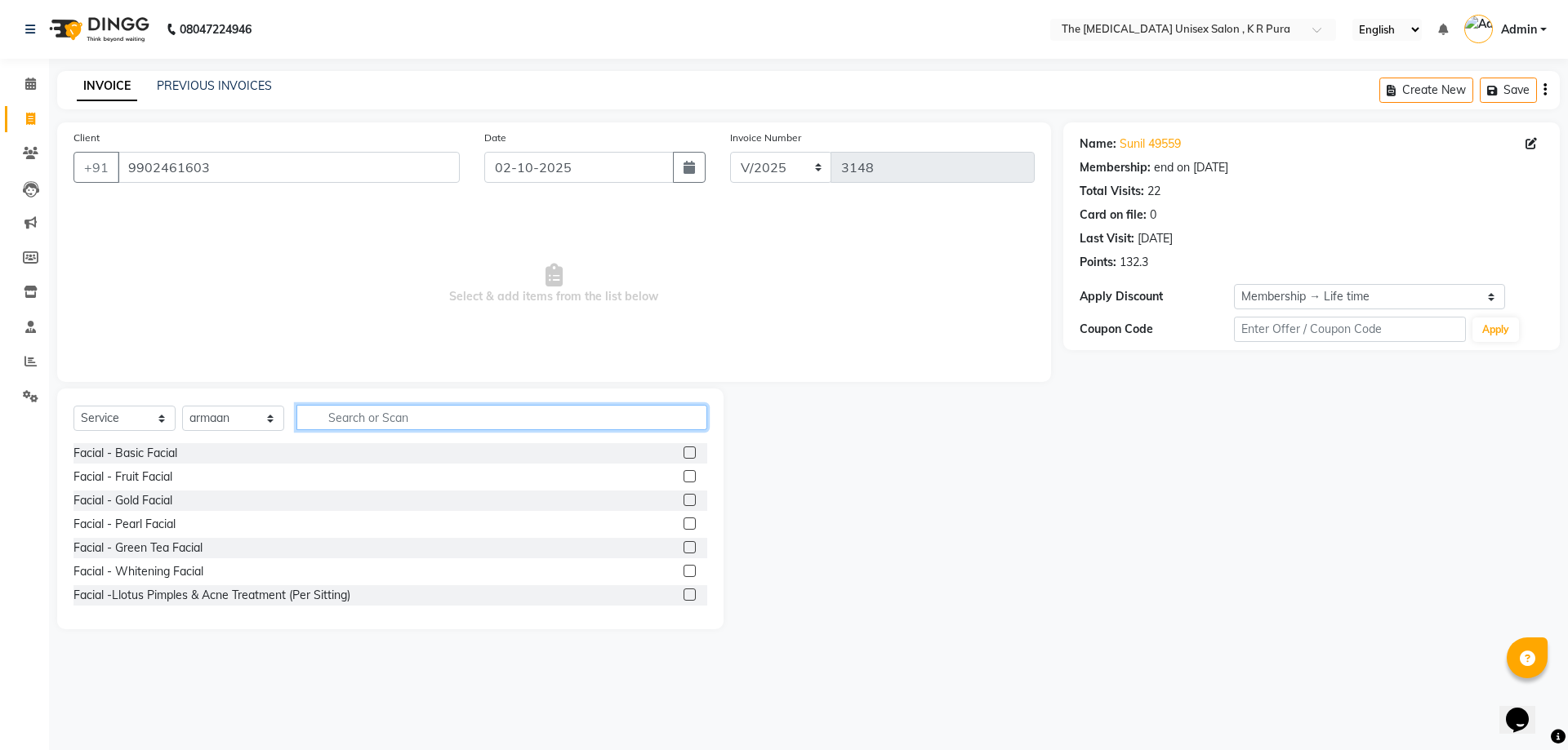
click at [364, 422] on input "text" at bounding box center [502, 417] width 411 height 25
type input "cut"
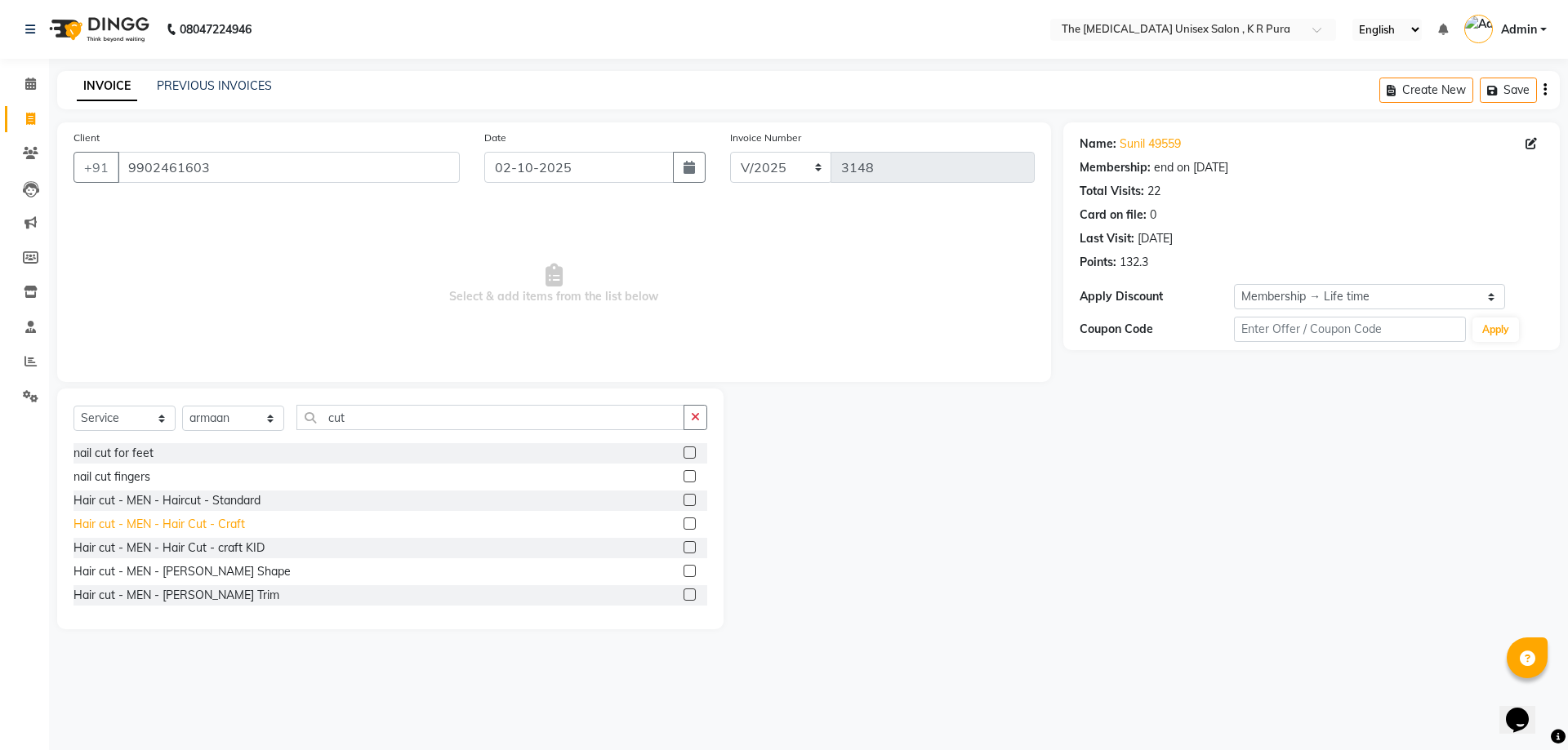
click at [233, 526] on div "Hair cut - MEN - Hair Cut - Craft" at bounding box center [159, 525] width 172 height 17
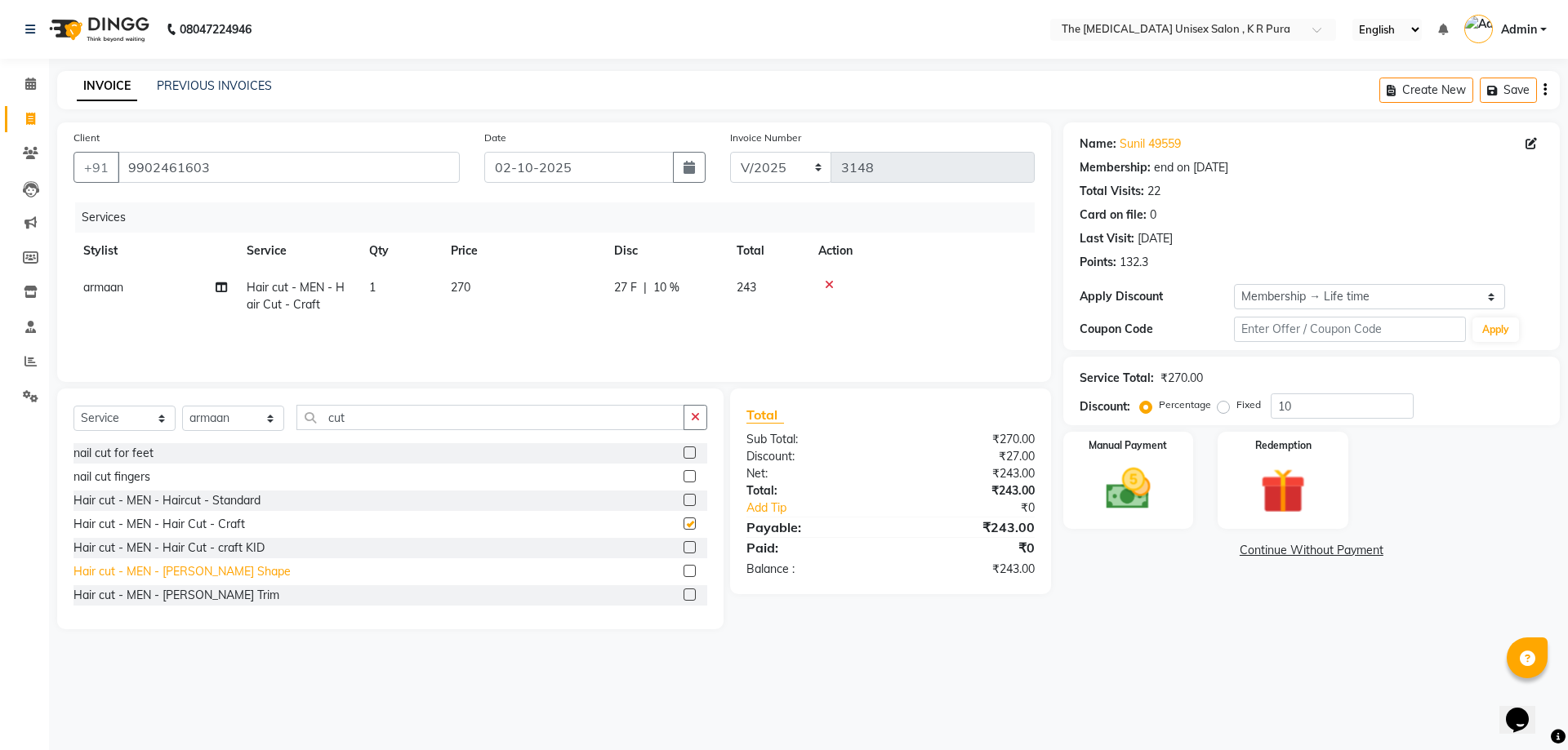
checkbox input "false"
click at [220, 568] on div "Hair cut - MEN - [PERSON_NAME] Shape" at bounding box center [182, 572] width 217 height 17
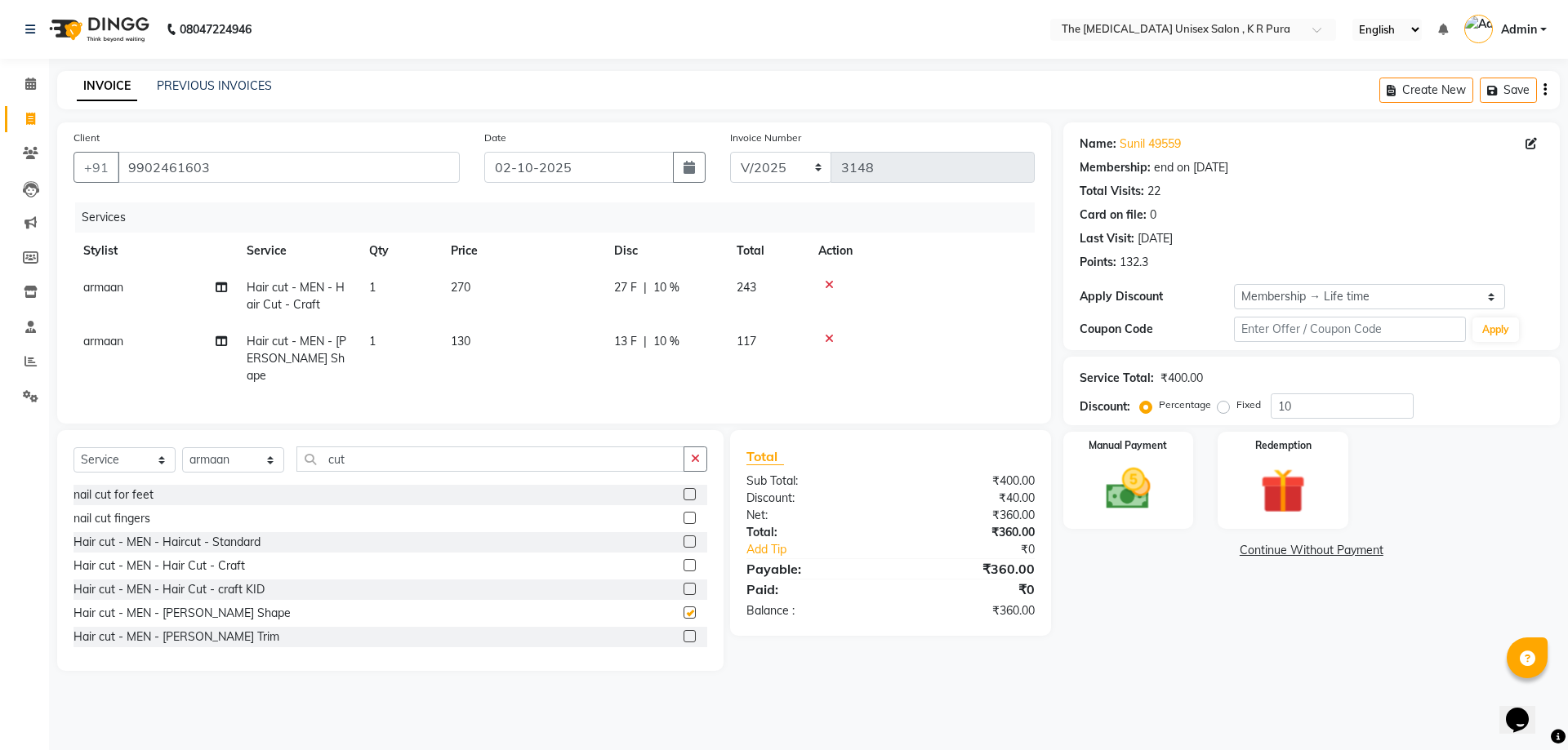
checkbox input "false"
click at [1284, 404] on input "10" at bounding box center [1342, 406] width 143 height 25
type input "20"
click at [1409, 447] on div "Manual Payment Redemption" at bounding box center [1311, 480] width 521 height 97
click at [1131, 488] on img at bounding box center [1128, 489] width 76 height 54
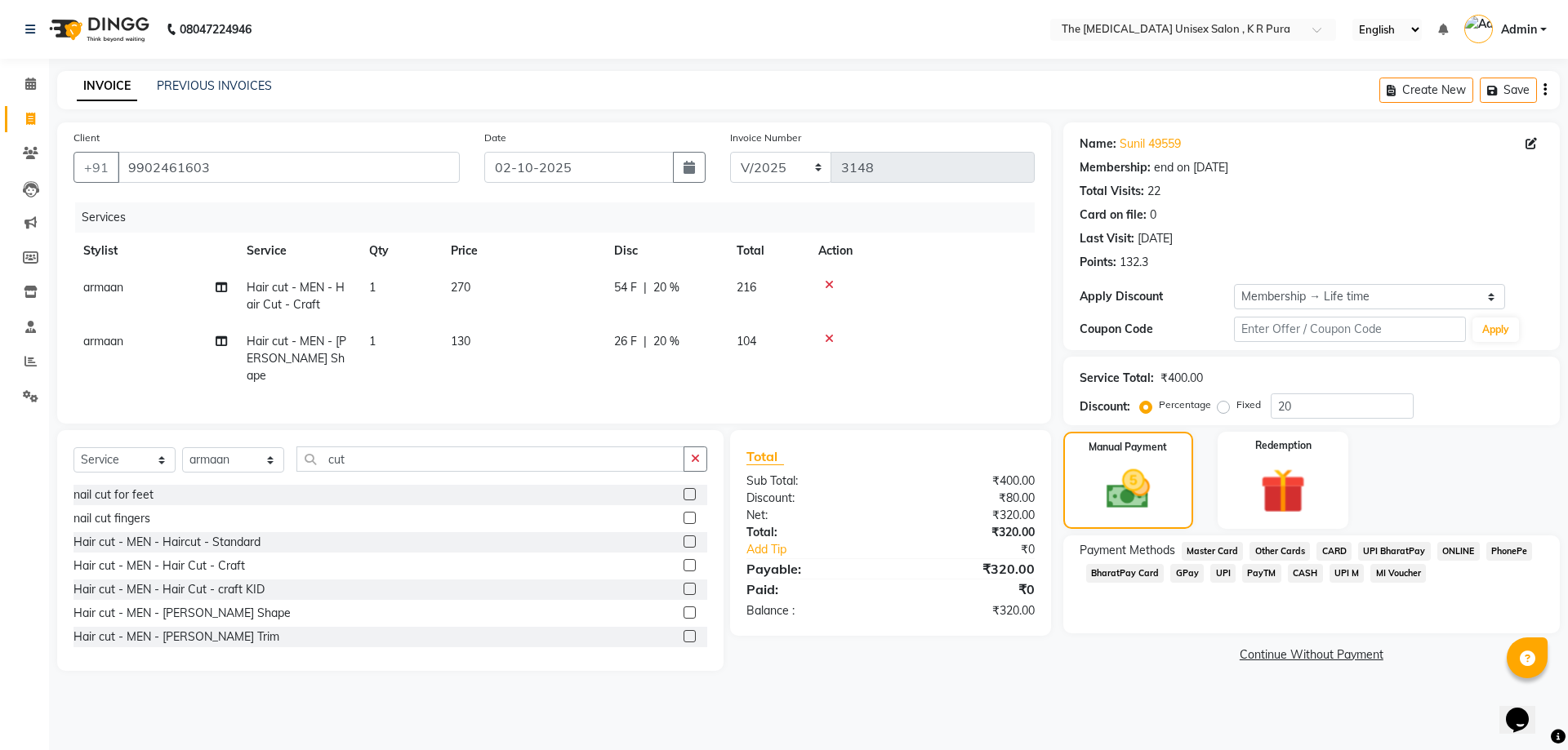
click at [1195, 583] on div "GPay" at bounding box center [1183, 575] width 40 height 22
click at [1194, 580] on span "GPay" at bounding box center [1186, 574] width 34 height 19
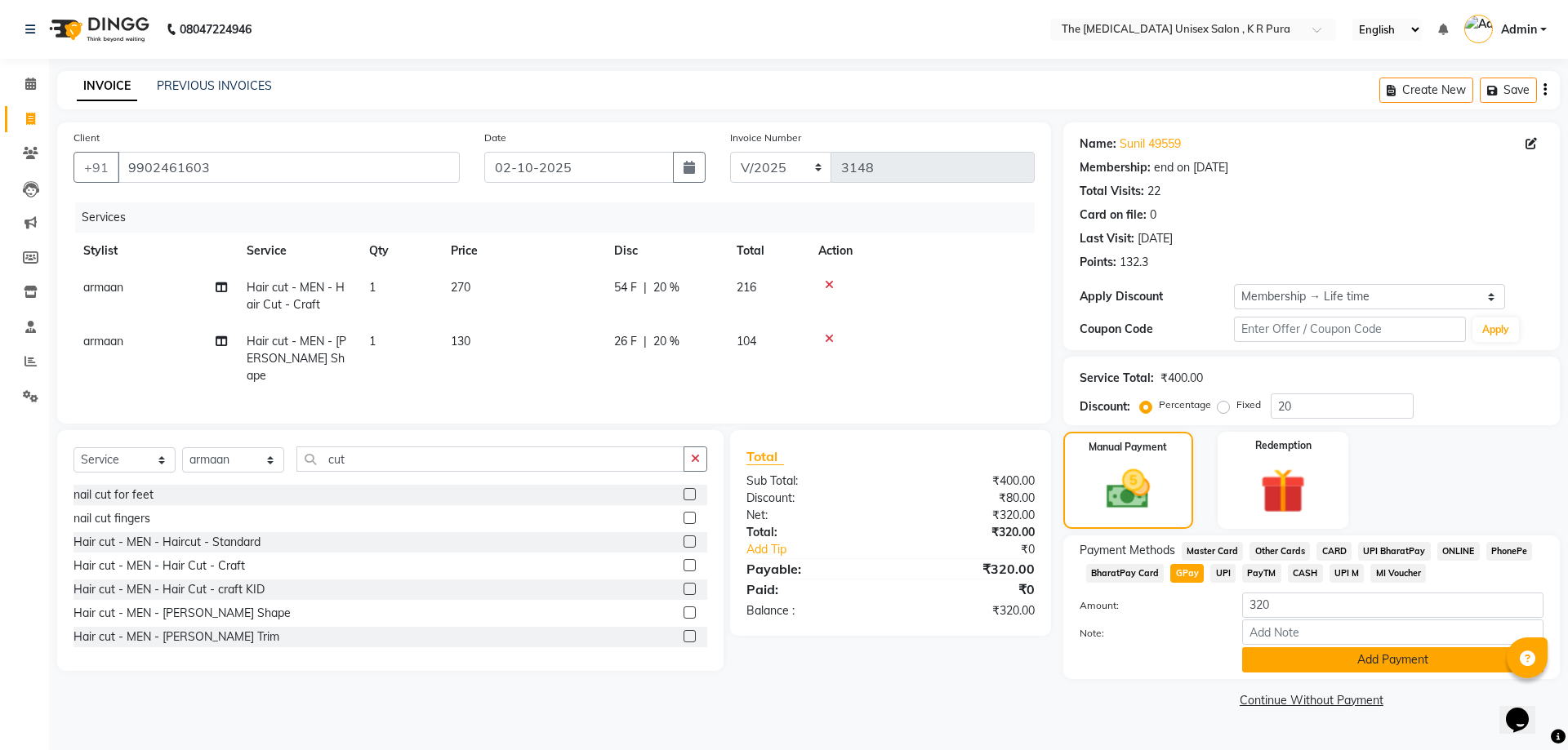
click at [1266, 665] on button "Add Payment" at bounding box center [1392, 659] width 302 height 25
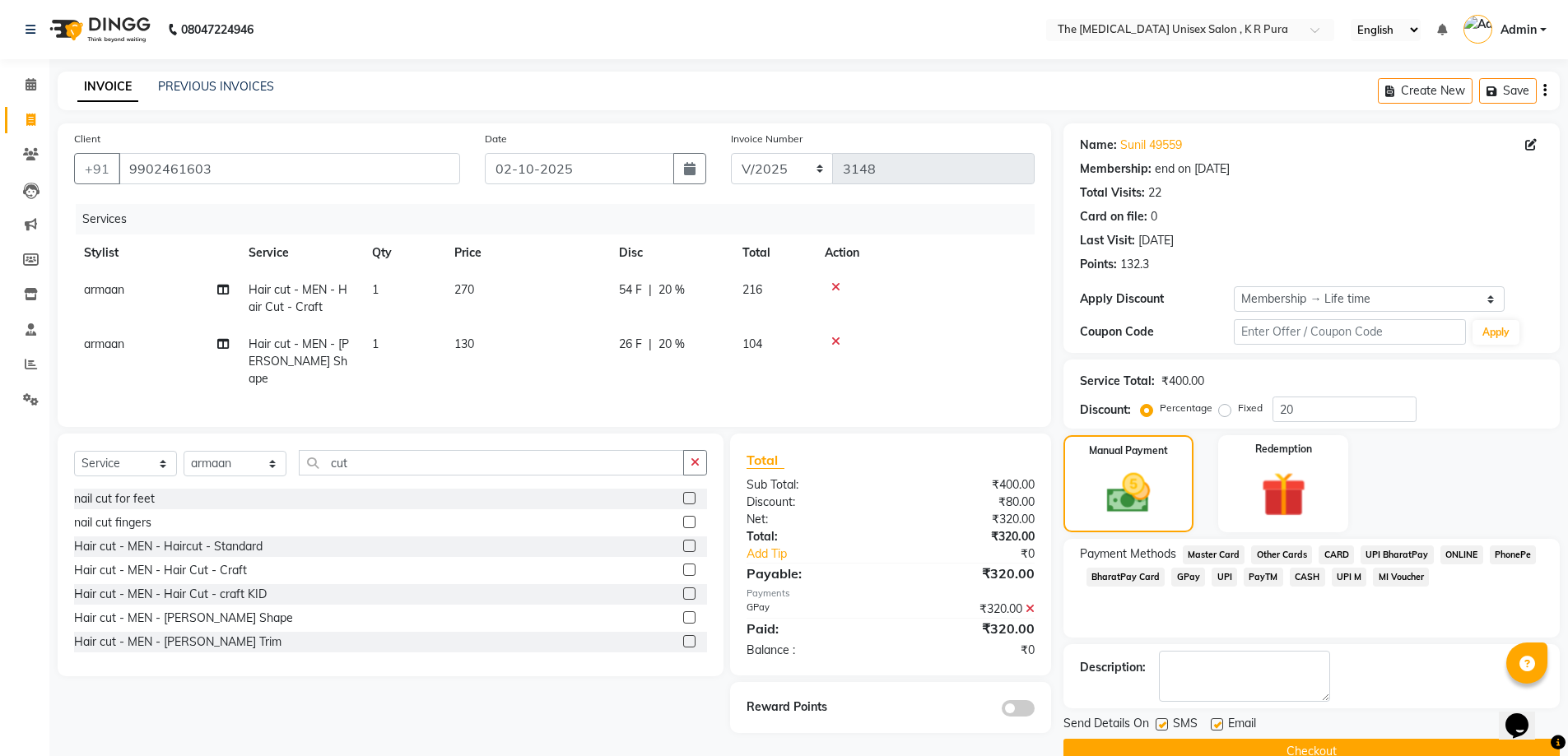
scroll to position [33, 0]
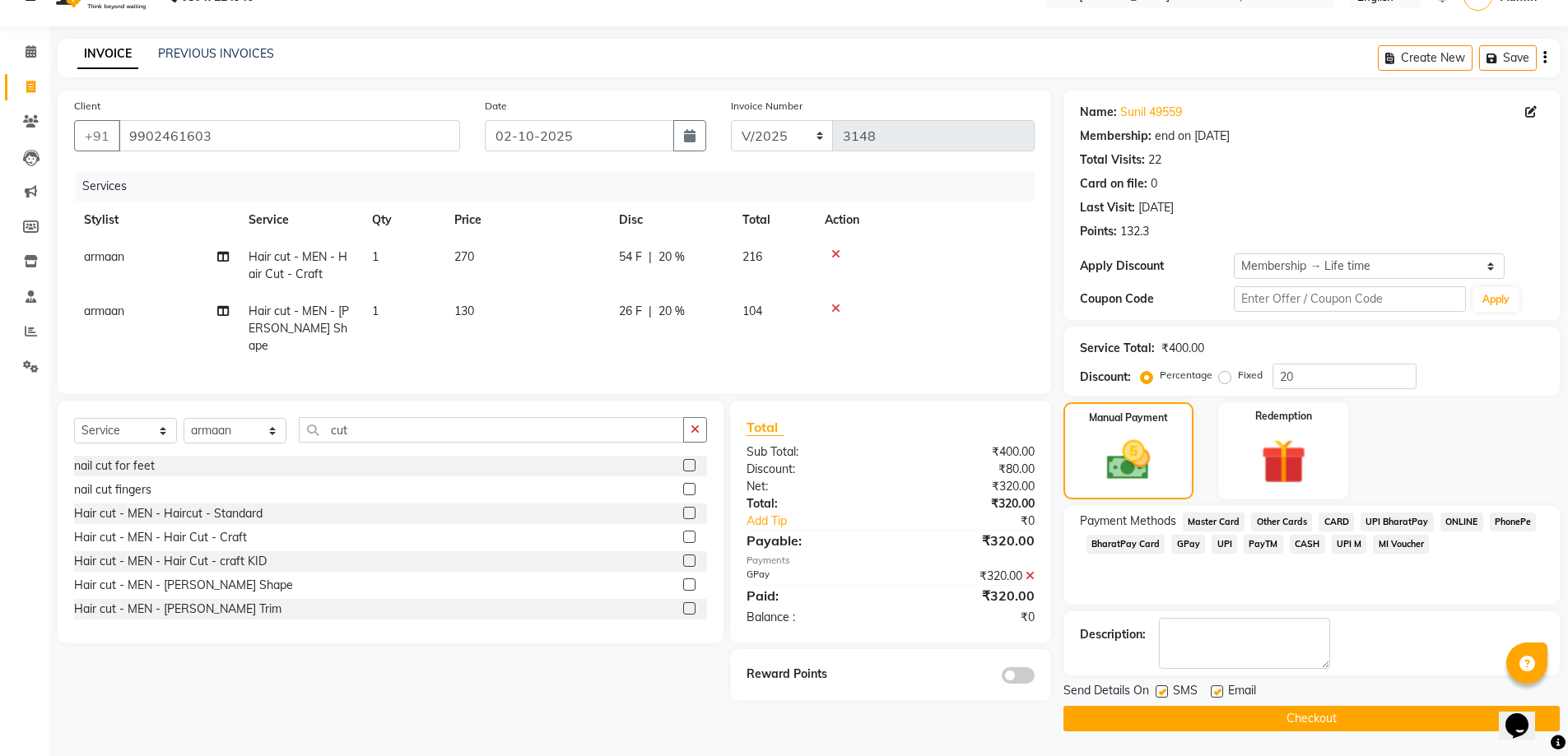
click at [1245, 724] on button "Checkout" at bounding box center [1311, 718] width 497 height 26
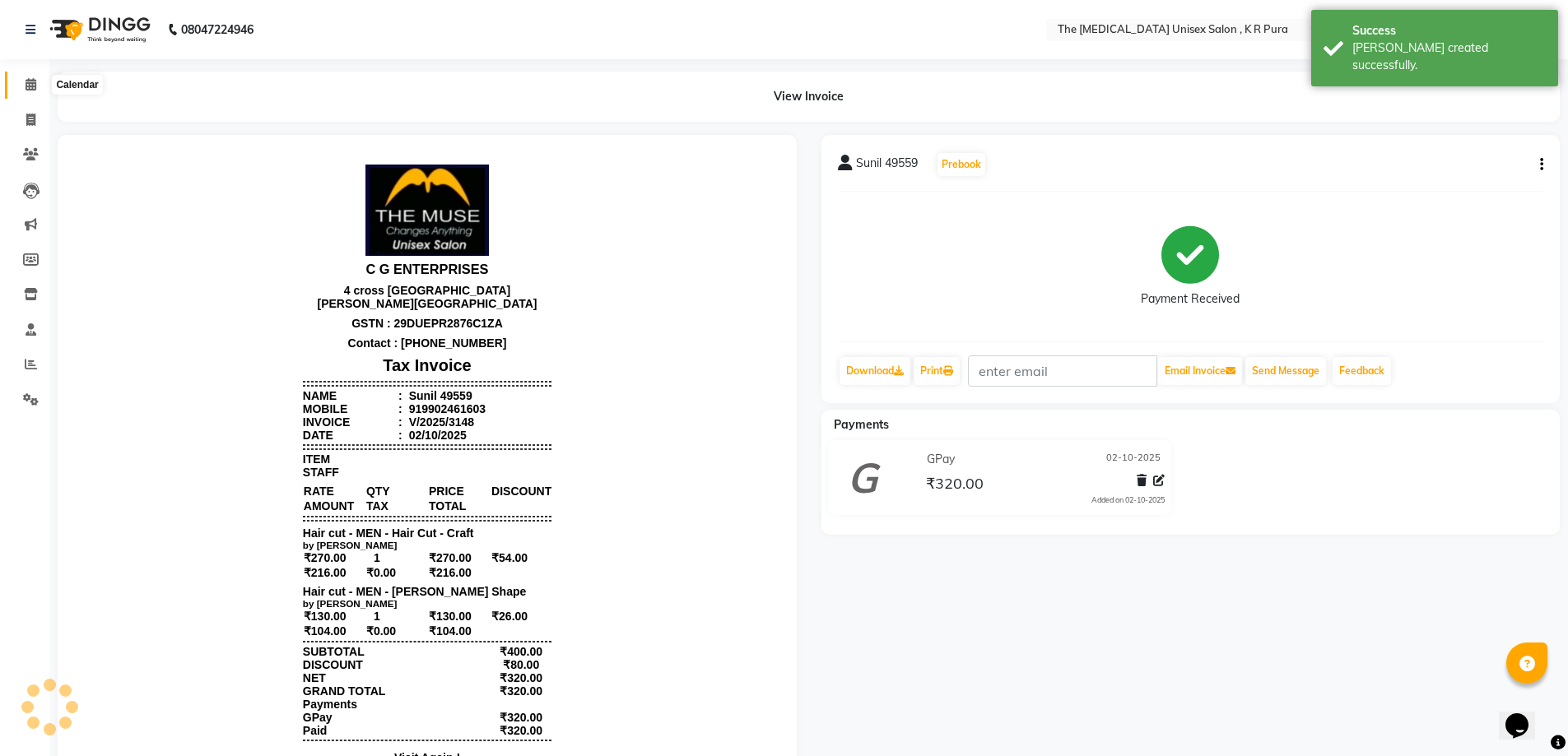
click at [30, 86] on icon at bounding box center [30, 84] width 11 height 12
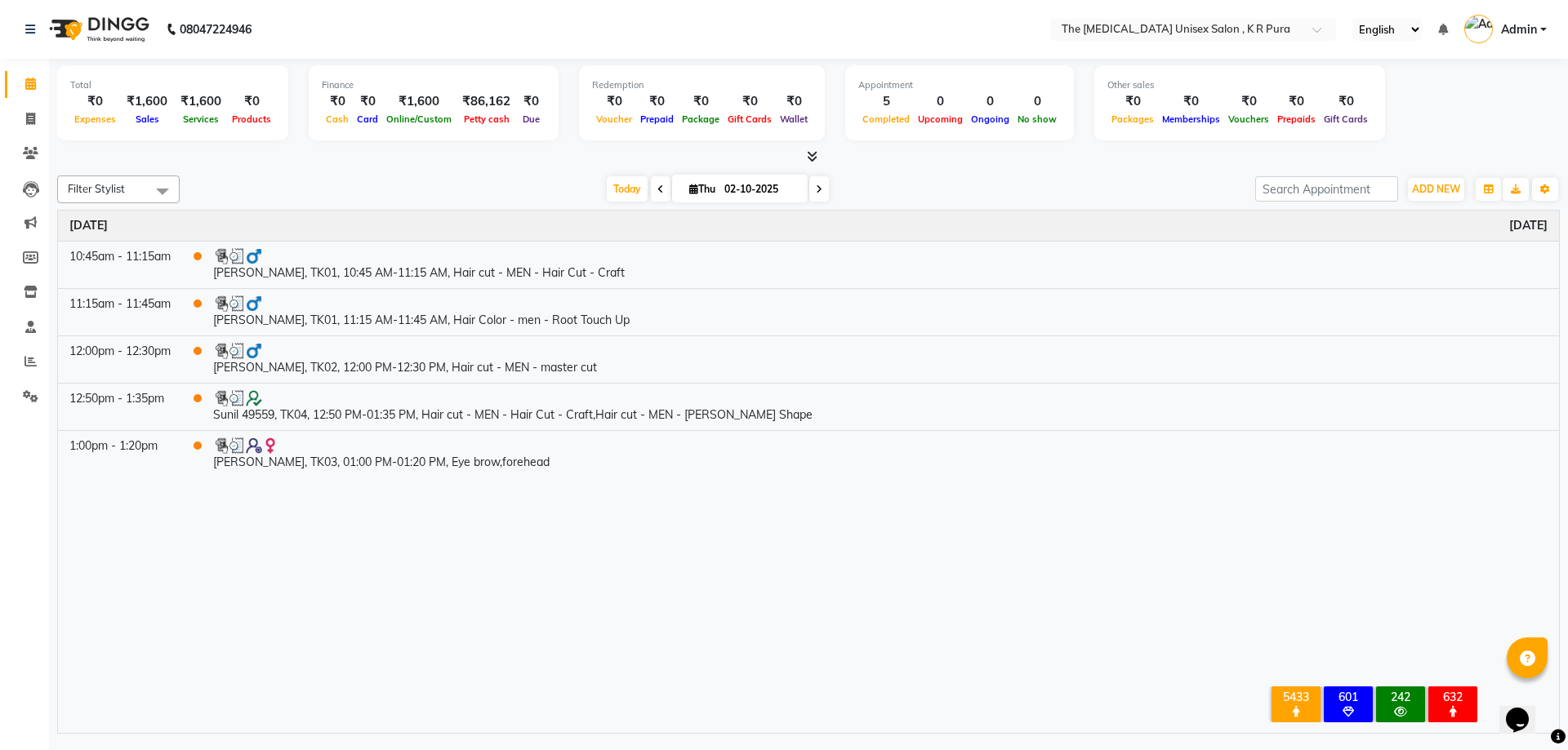
click at [812, 158] on icon at bounding box center [811, 156] width 11 height 12
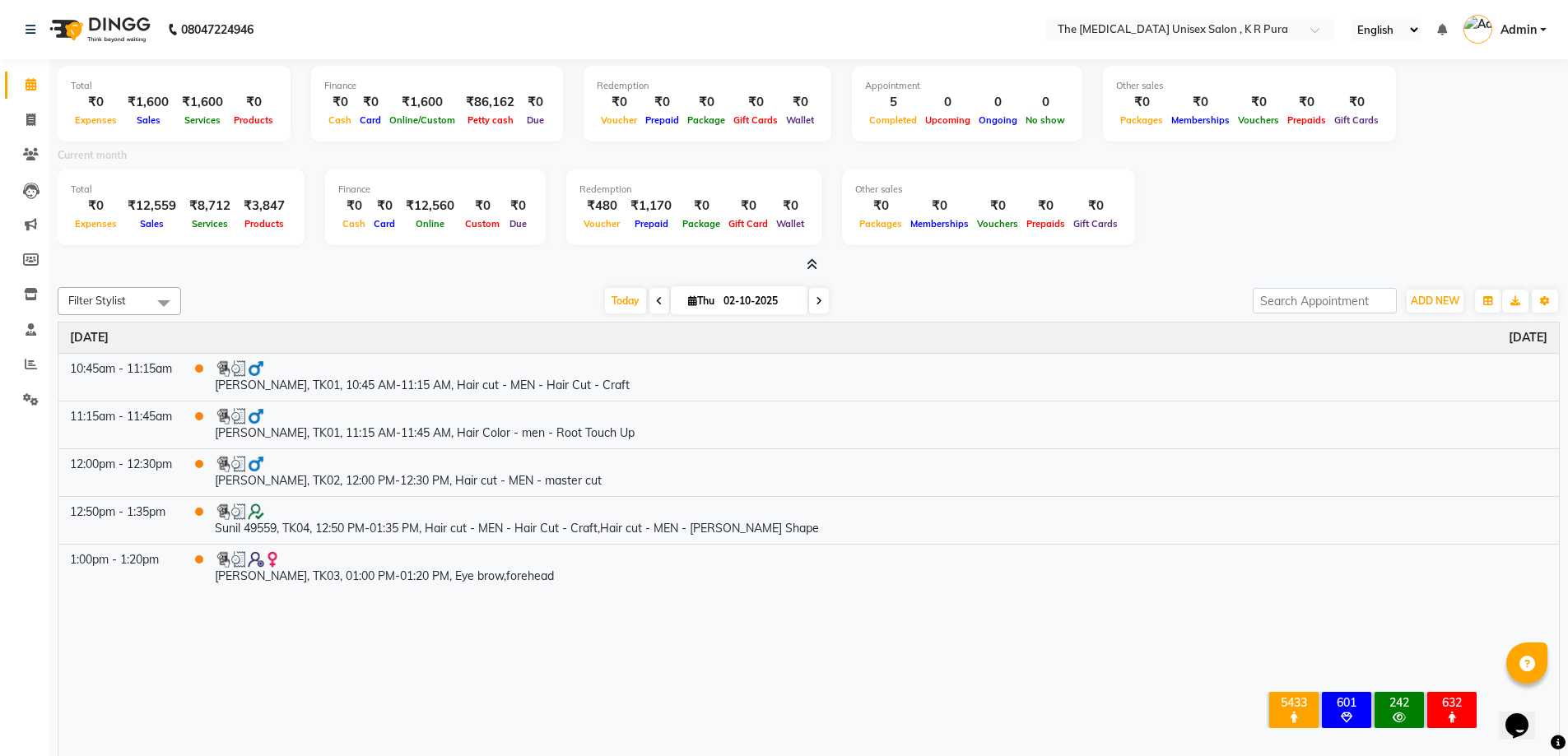
click at [815, 265] on icon at bounding box center [811, 264] width 11 height 12
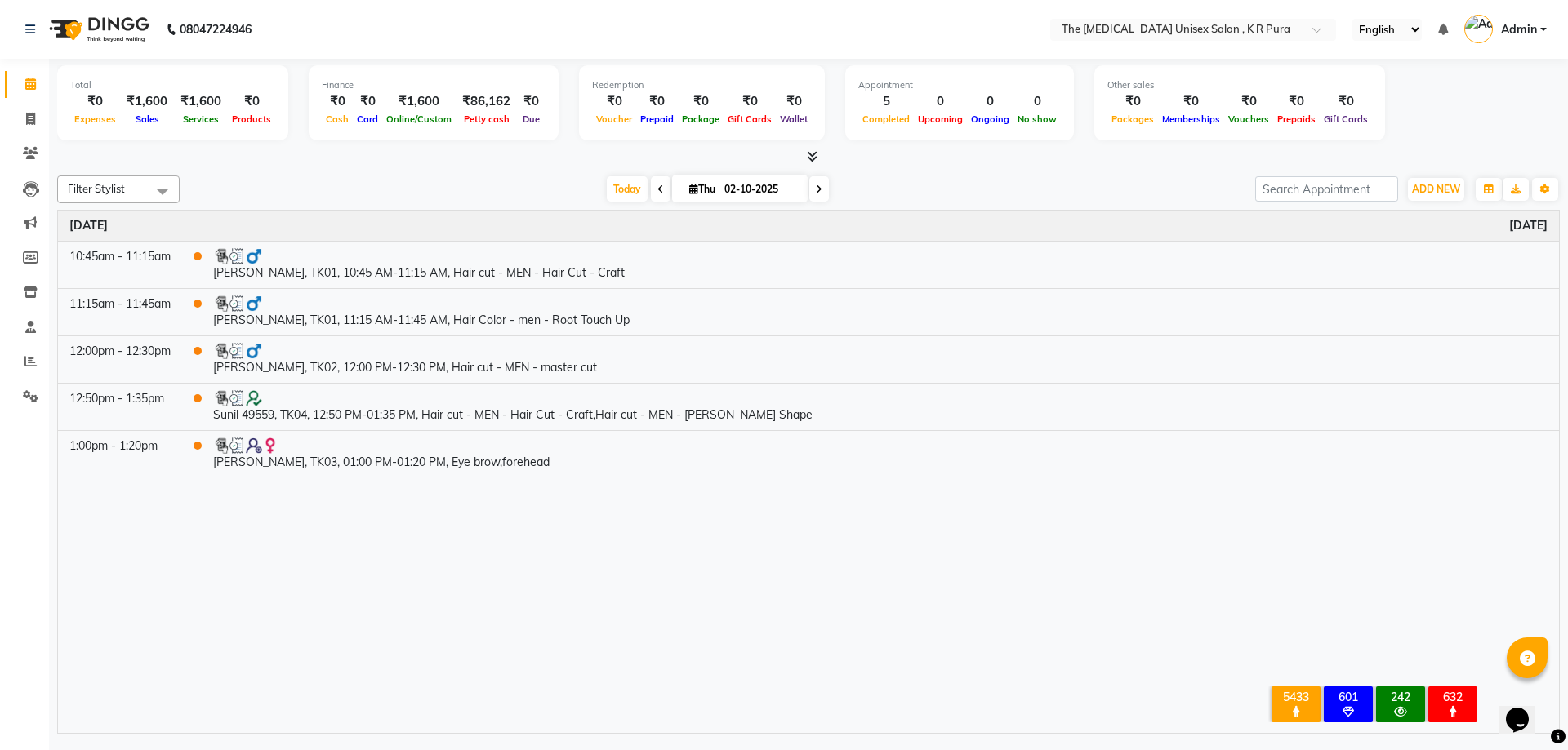
click at [809, 154] on icon at bounding box center [811, 156] width 11 height 12
